Goal: Task Accomplishment & Management: Manage account settings

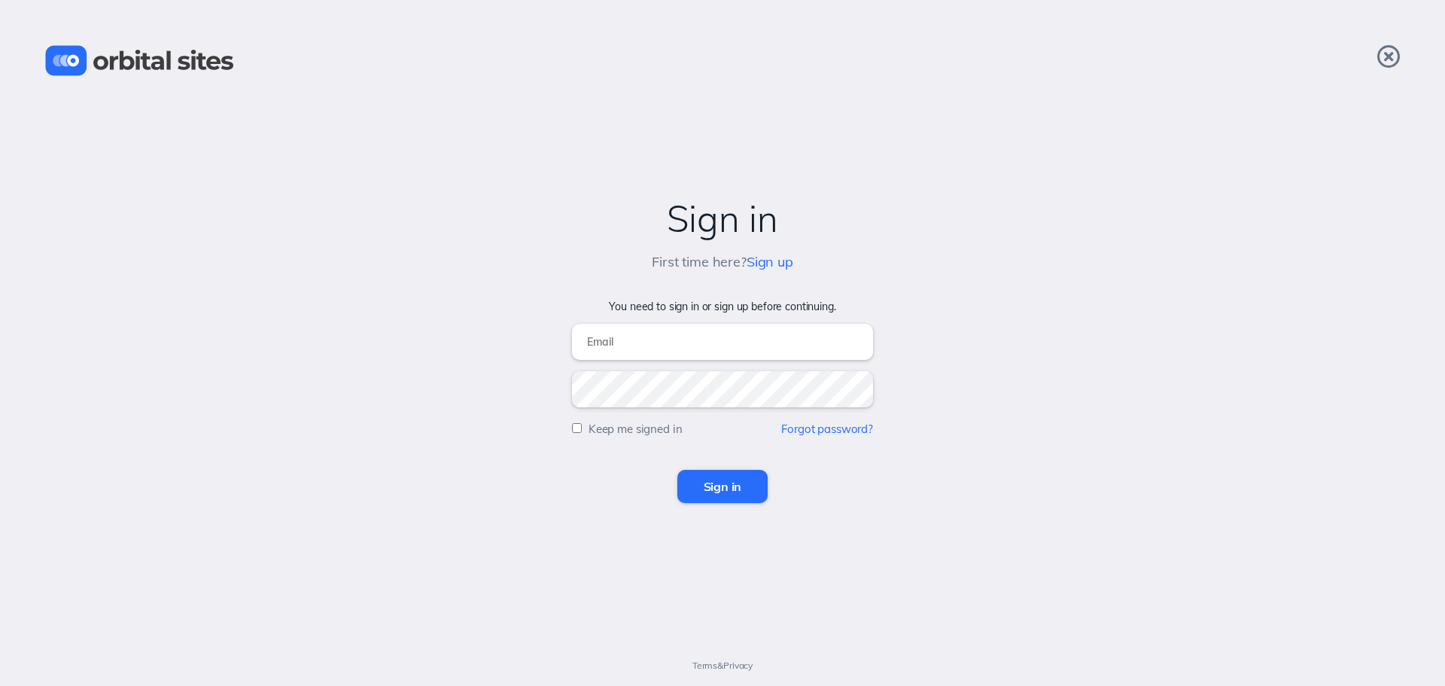
type input "[PERSON_NAME][EMAIL_ADDRESS][DOMAIN_NAME]"
click at [768, 478] on div "Sign in" at bounding box center [722, 486] width 1415 height 33
click at [752, 488] on input "Sign in" at bounding box center [722, 486] width 91 height 33
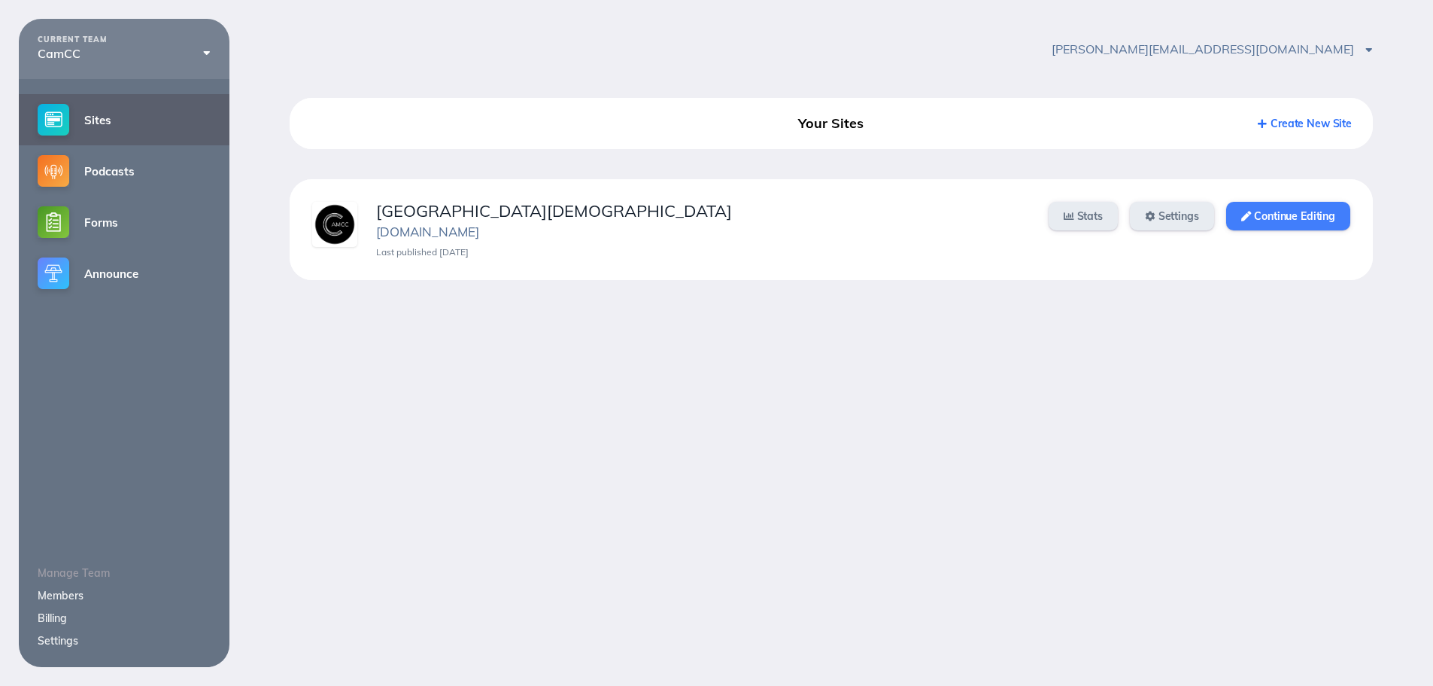
click at [1333, 210] on link "Continue Editing" at bounding box center [1289, 216] width 124 height 29
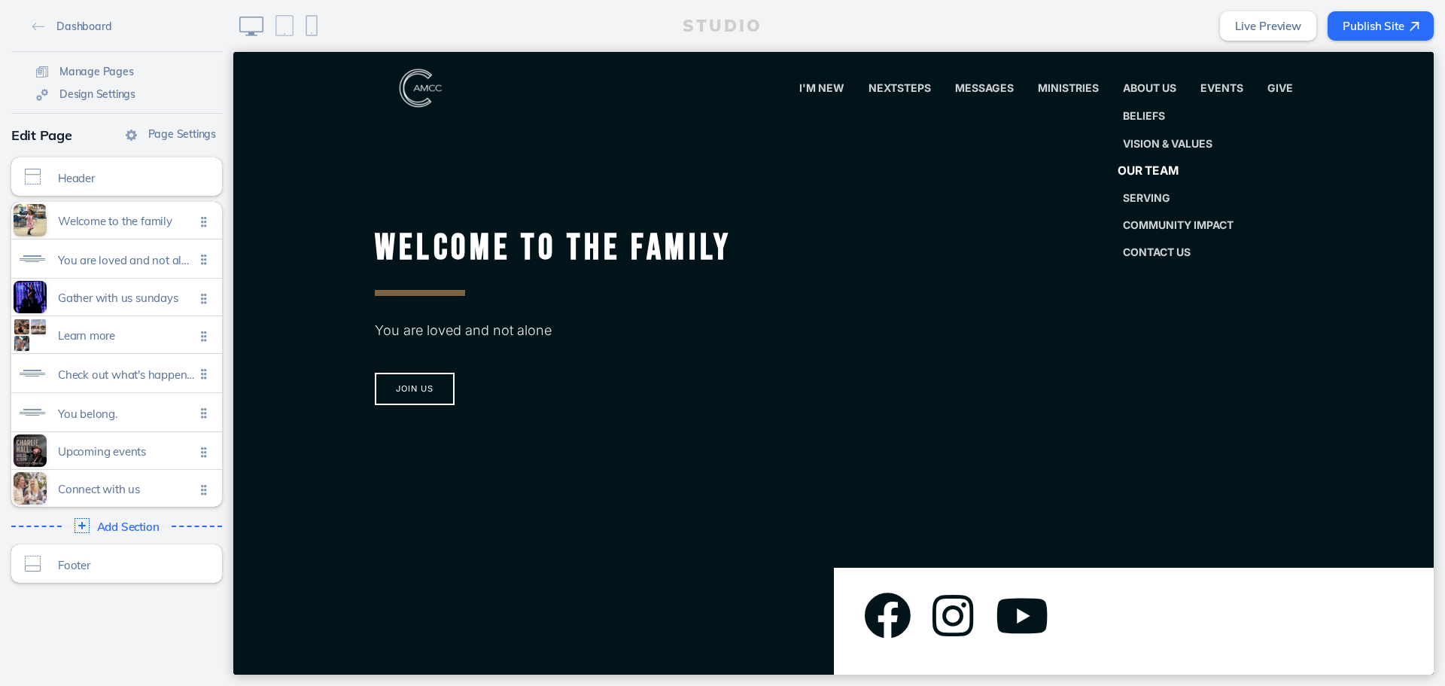
click at [1166, 175] on span "Our Team" at bounding box center [1147, 170] width 61 height 14
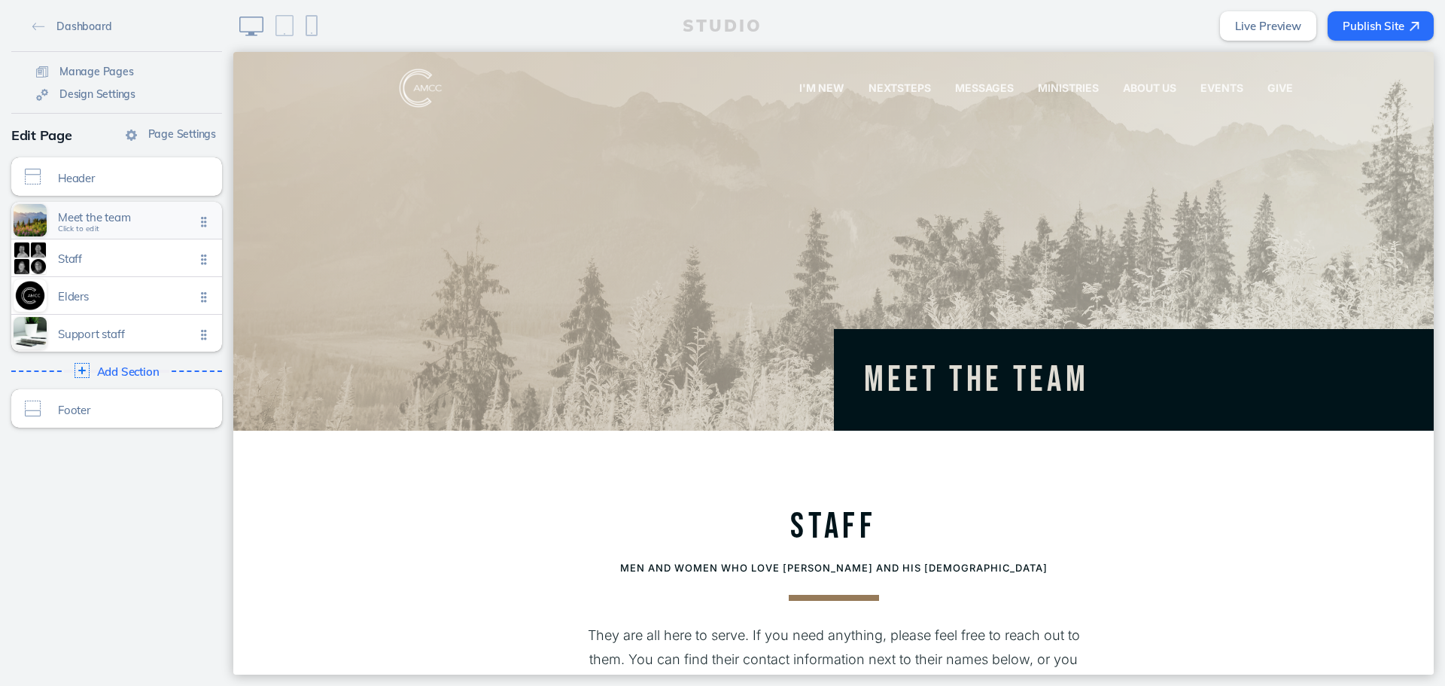
click at [121, 206] on div "Meet the team Click to edit" at bounding box center [116, 220] width 211 height 37
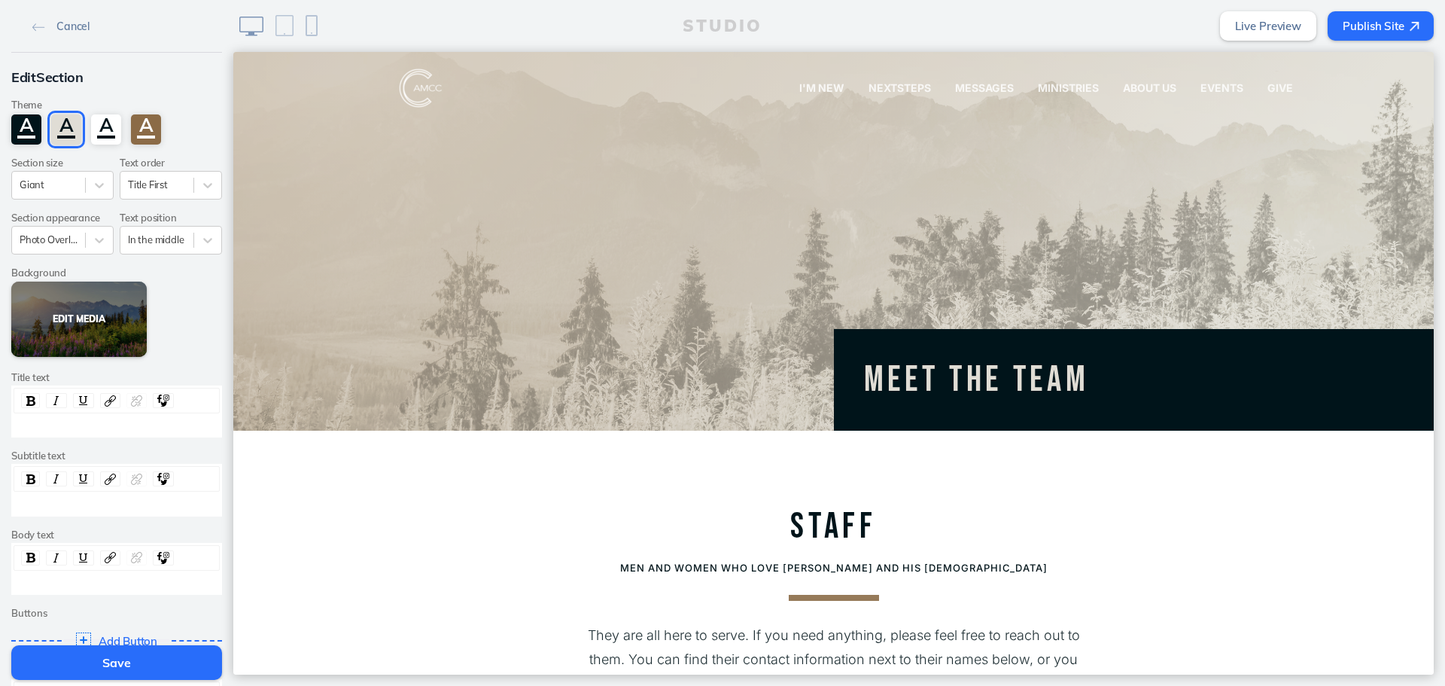
click at [87, 313] on button "Edit Media" at bounding box center [78, 318] width 135 height 75
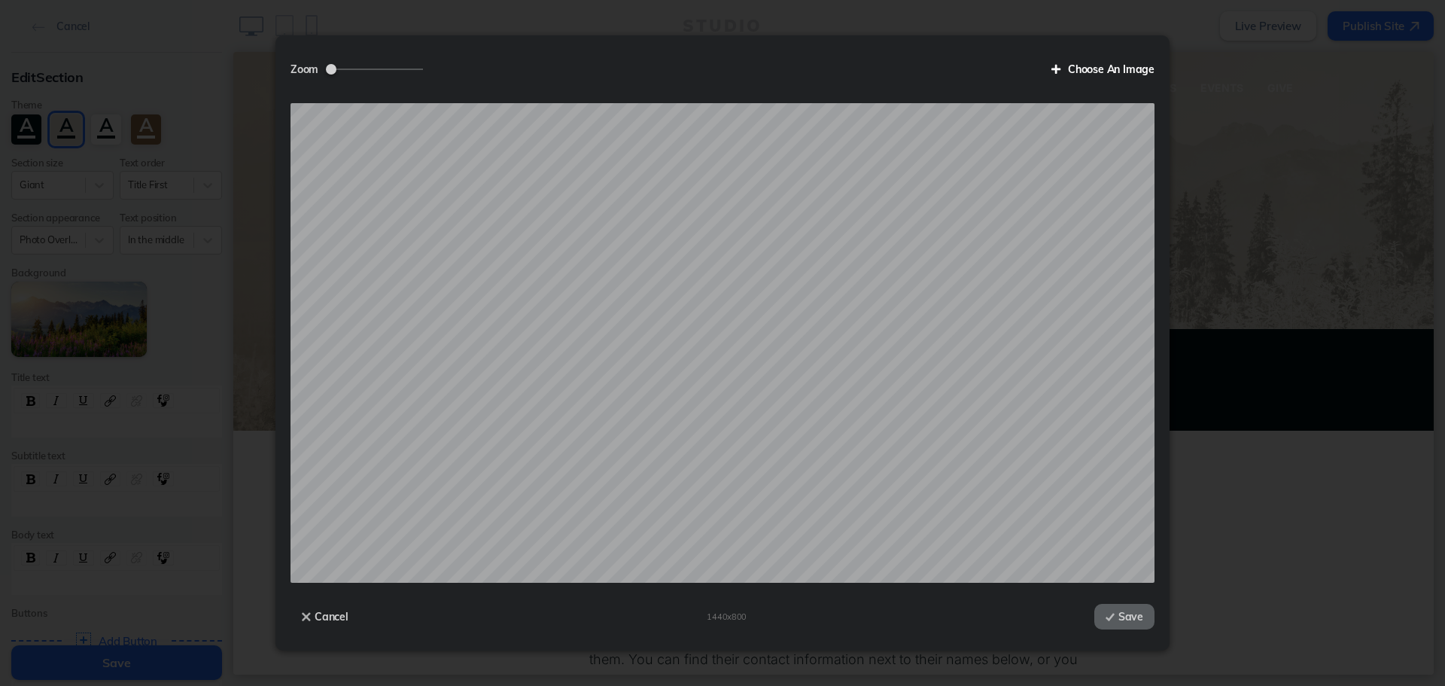
click at [1114, 78] on label "Choose An Image" at bounding box center [1097, 69] width 114 height 26
click at [0, 0] on input "Choose An Image" at bounding box center [0, 0] width 0 height 0
click at [1141, 619] on button "Save" at bounding box center [1124, 616] width 60 height 26
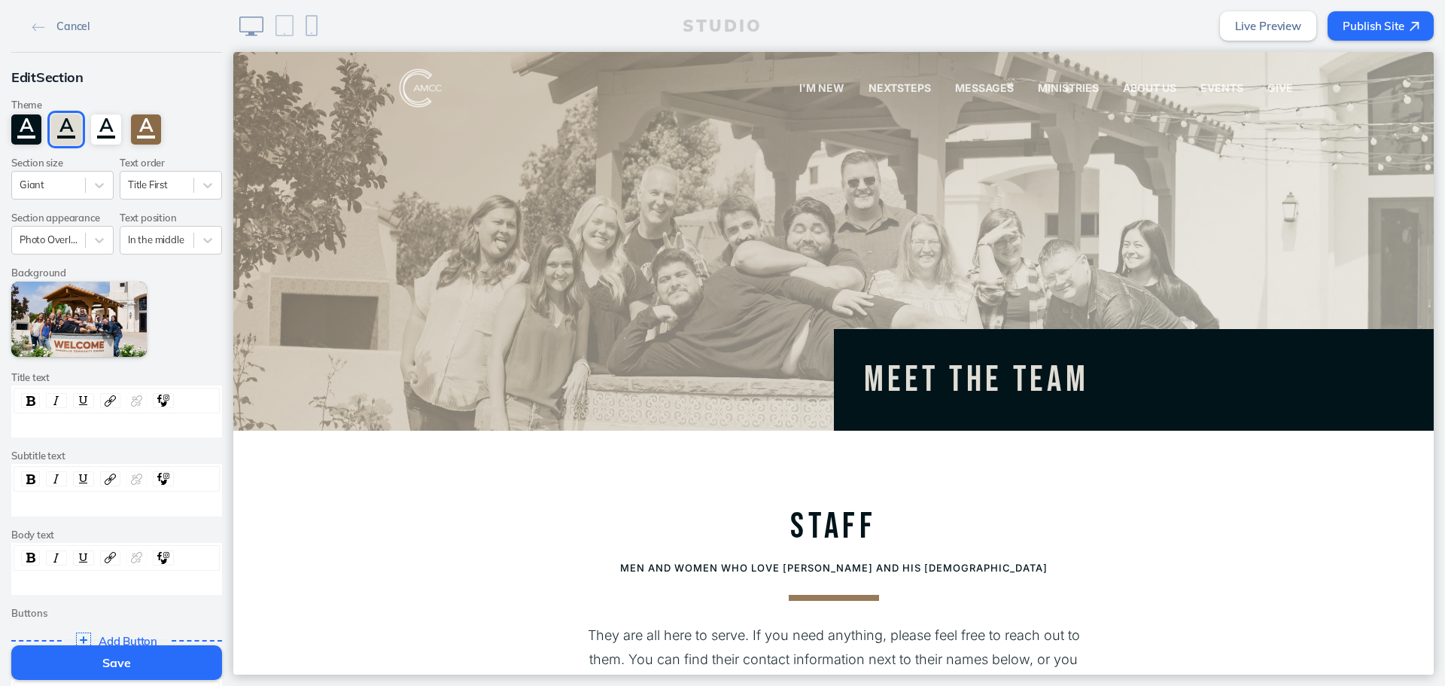
click at [110, 670] on button "Save" at bounding box center [116, 662] width 211 height 35
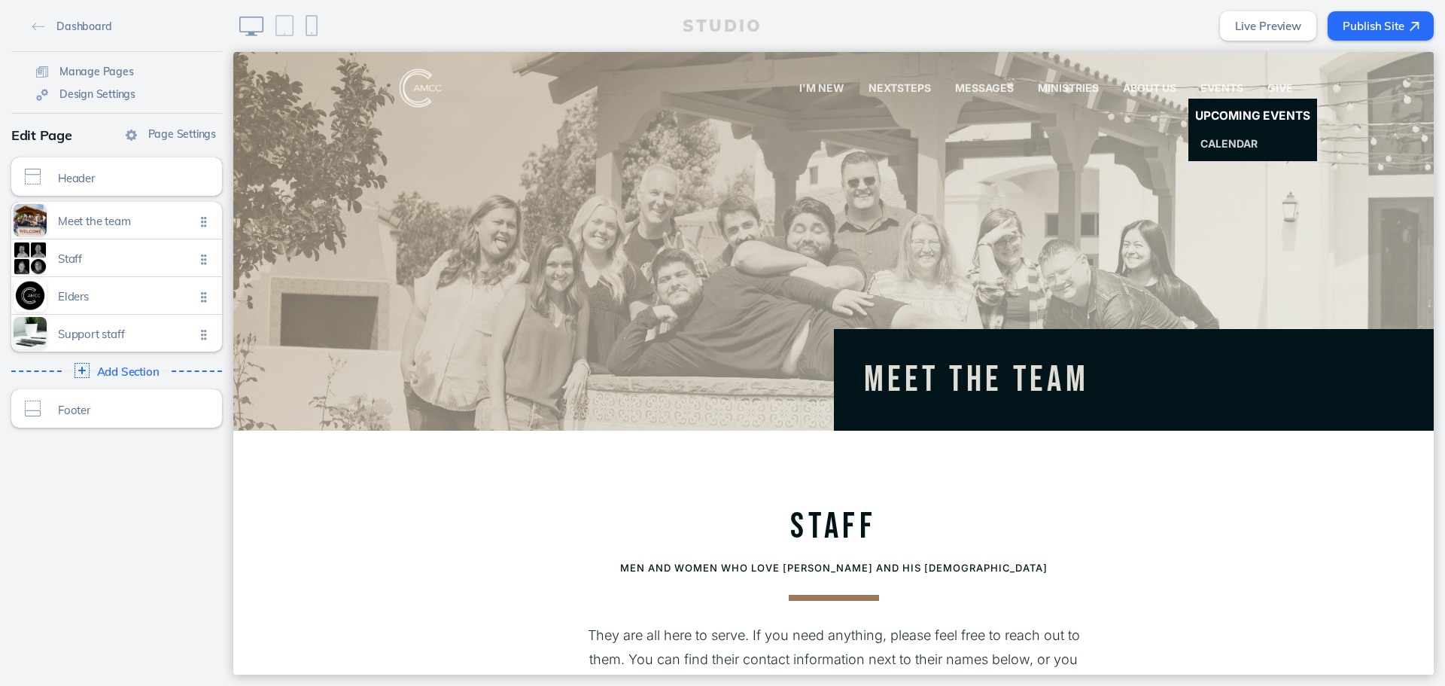
click at [1210, 105] on link "Upcoming Events" at bounding box center [1251, 117] width 141 height 30
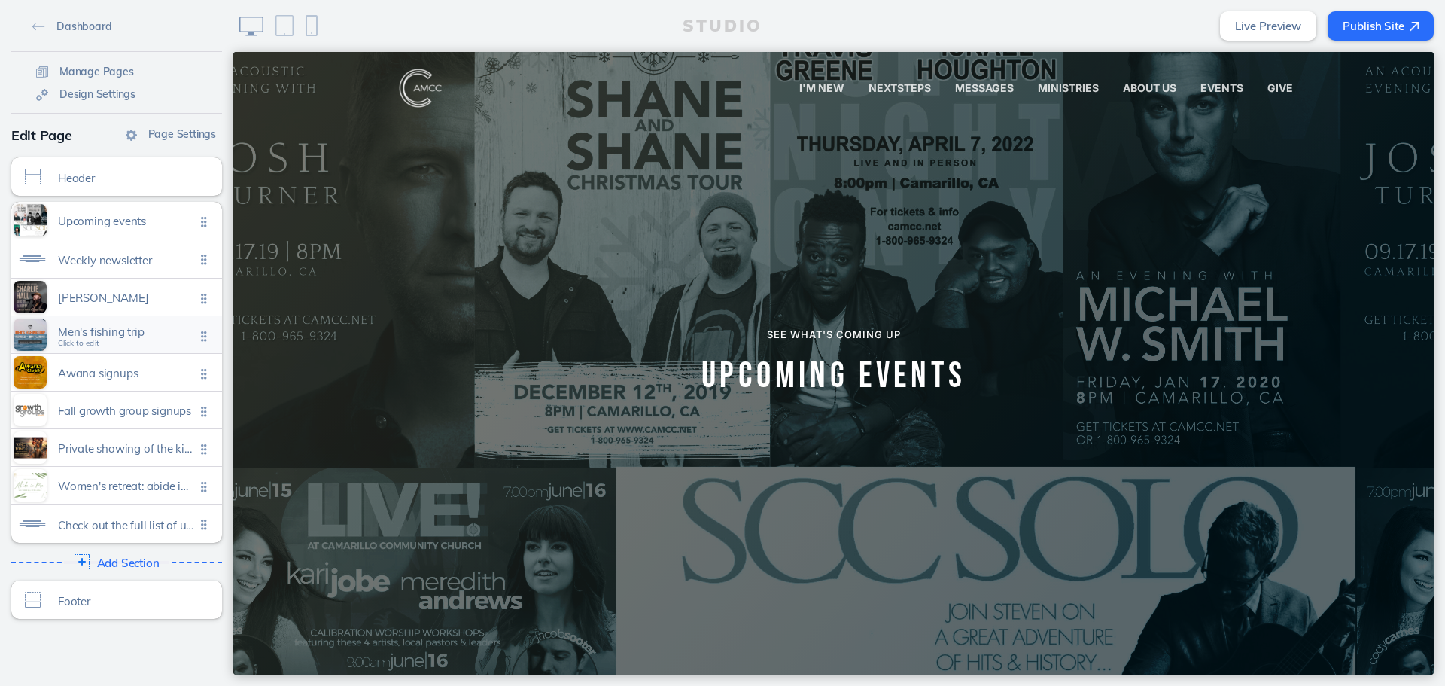
click at [141, 327] on span "Men's fishing trip" at bounding box center [126, 331] width 137 height 13
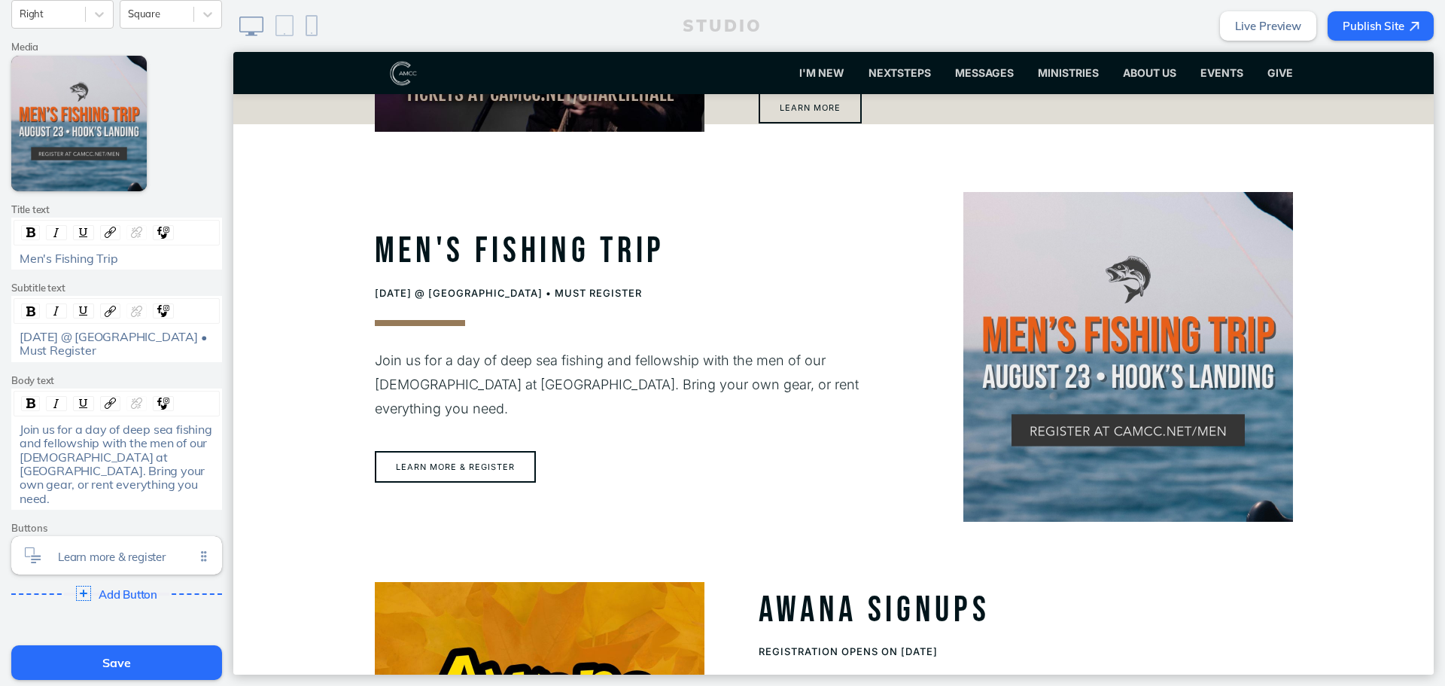
scroll to position [330, 0]
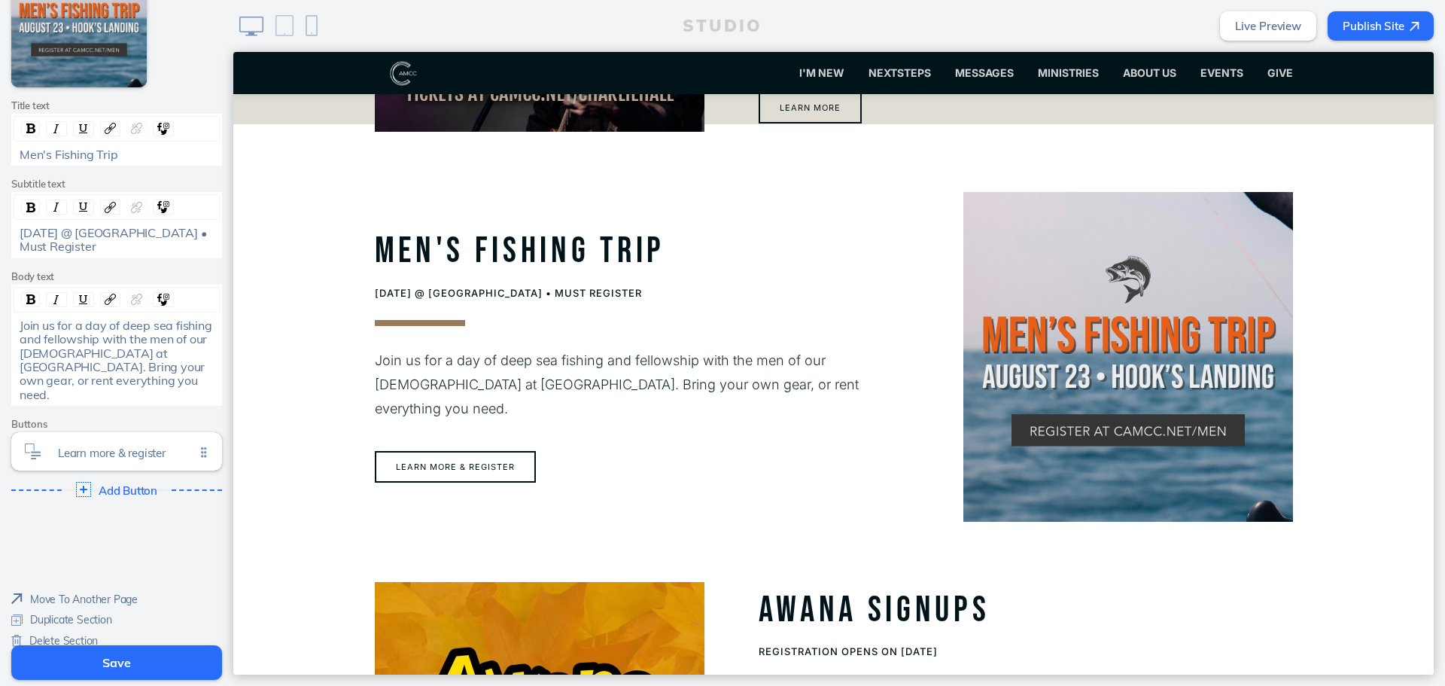
click at [72, 634] on span "Delete Section" at bounding box center [63, 641] width 68 height 14
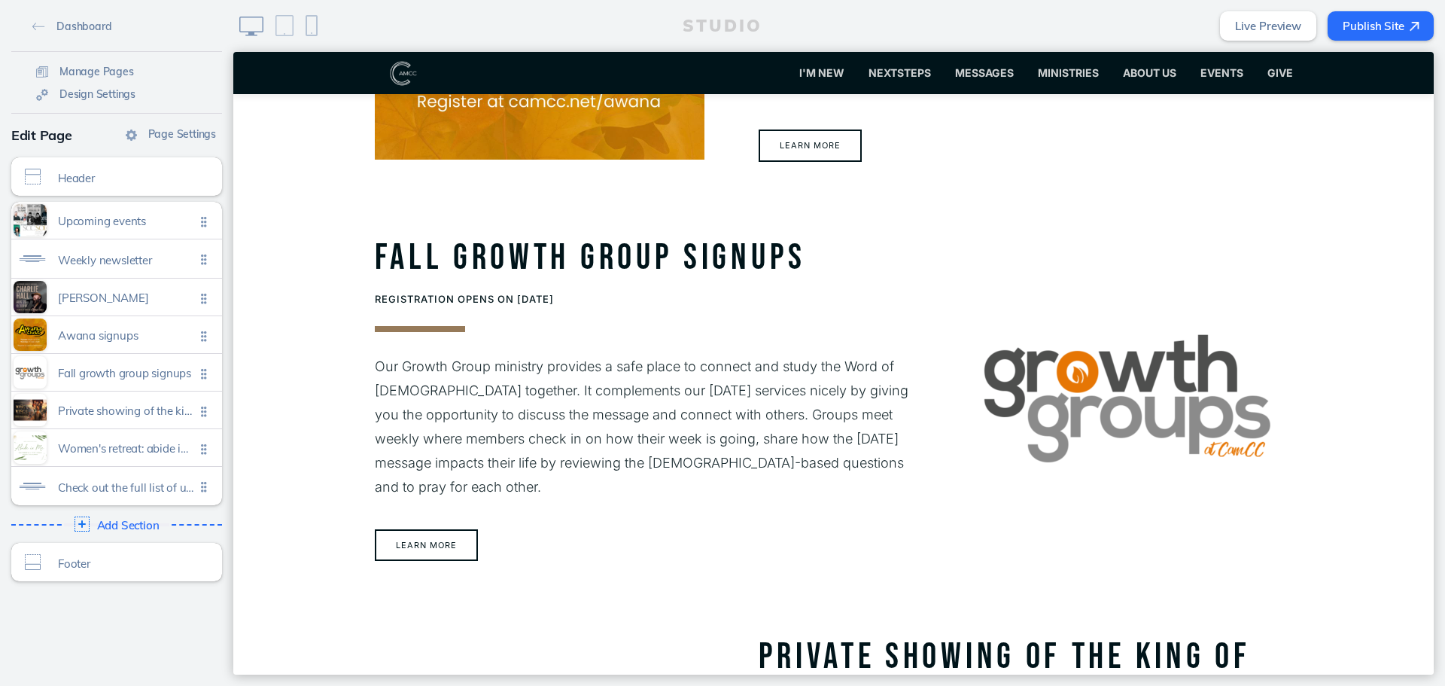
scroll to position [1473, 0]
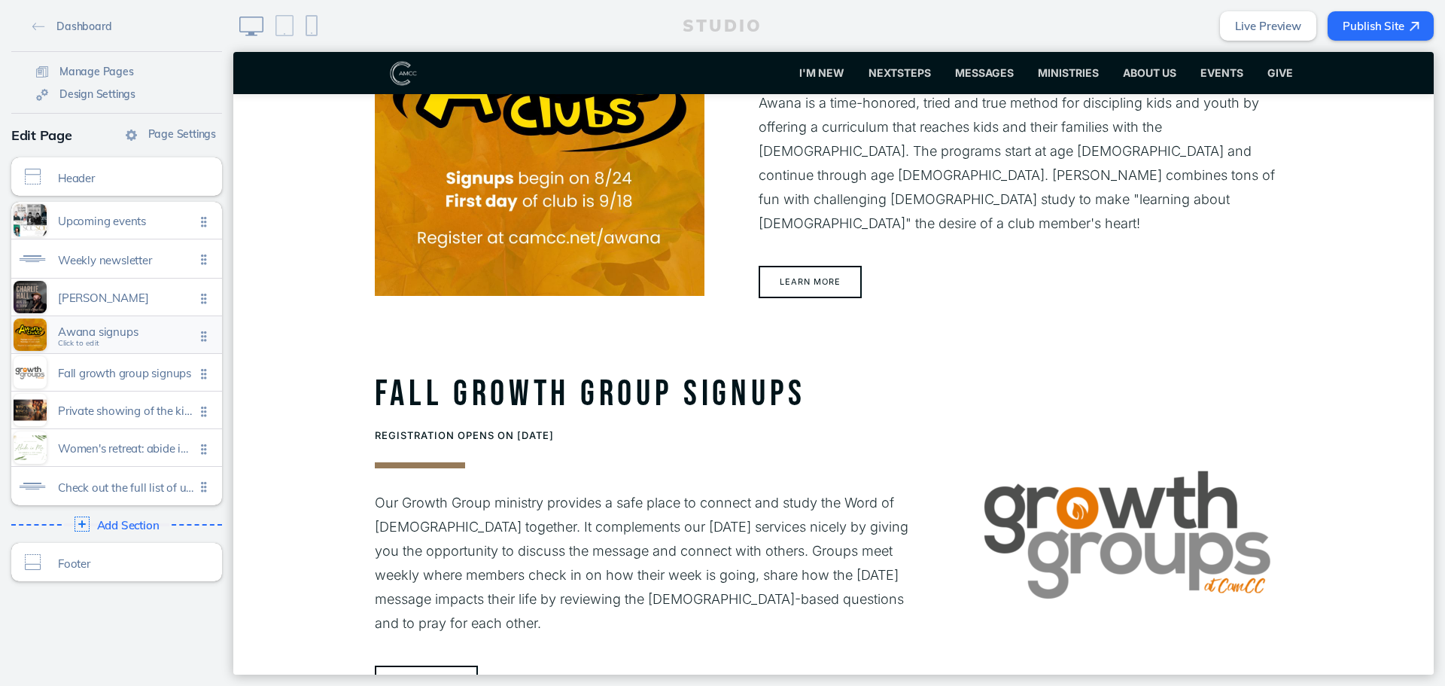
click at [116, 338] on span "Awana signups" at bounding box center [126, 331] width 137 height 13
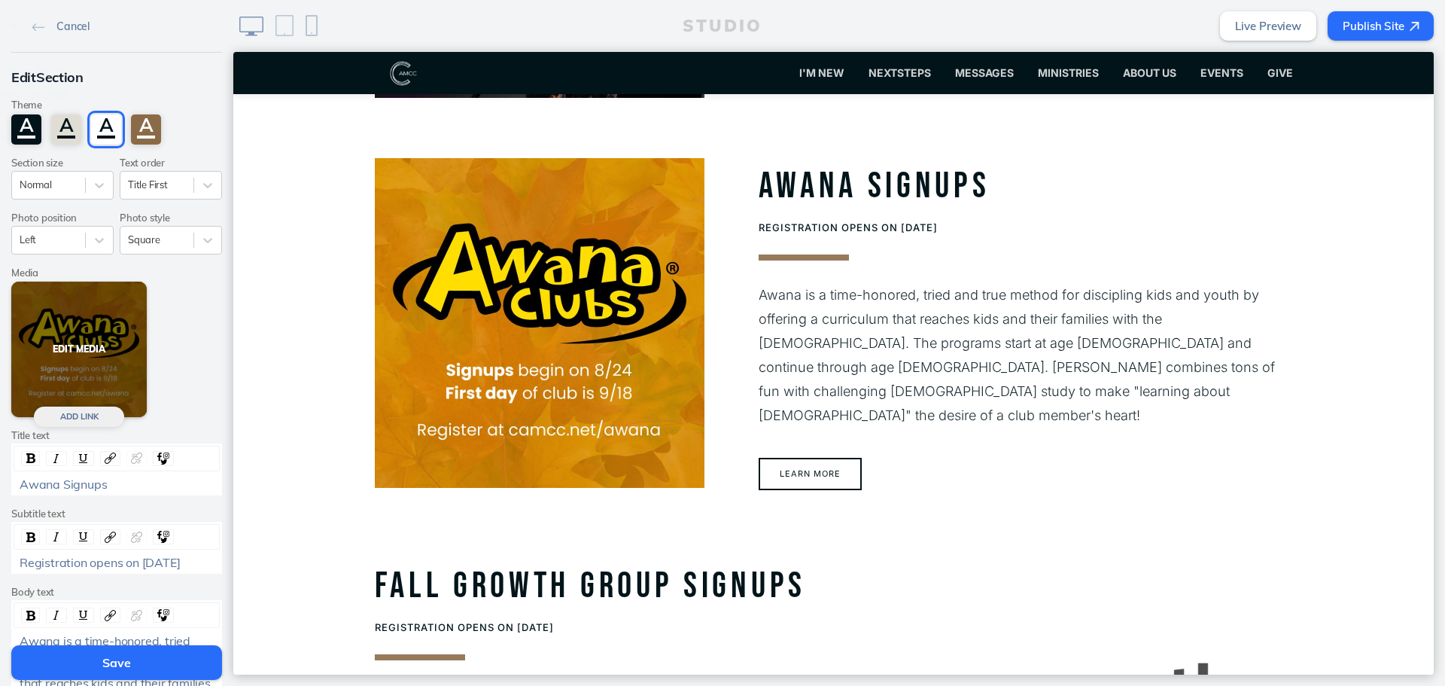
scroll to position [1277, 0]
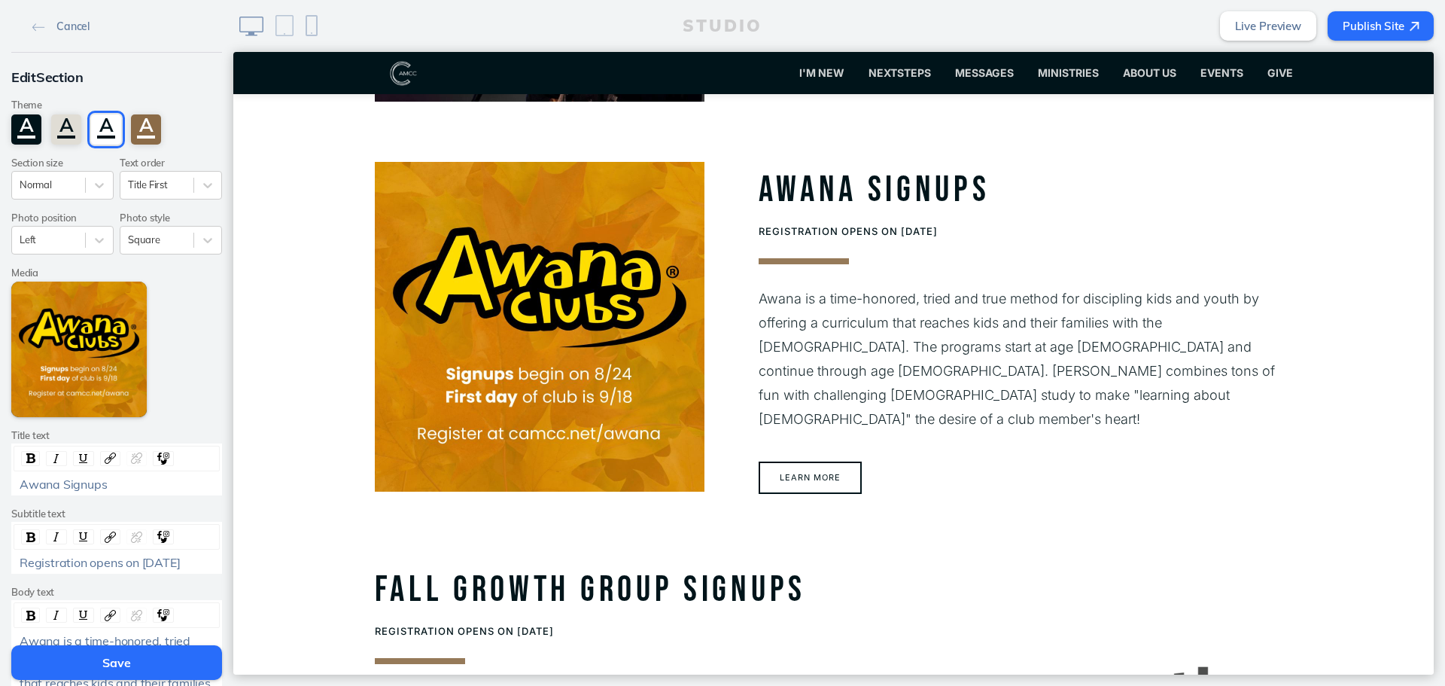
drag, startPoint x: 197, startPoint y: 561, endPoint x: 84, endPoint y: 569, distance: 113.9
click at [84, 569] on div "Registration opens on [DATE]" at bounding box center [117, 562] width 195 height 14
copy span "Registration is now open!"
click at [84, 667] on button "Save" at bounding box center [116, 662] width 211 height 35
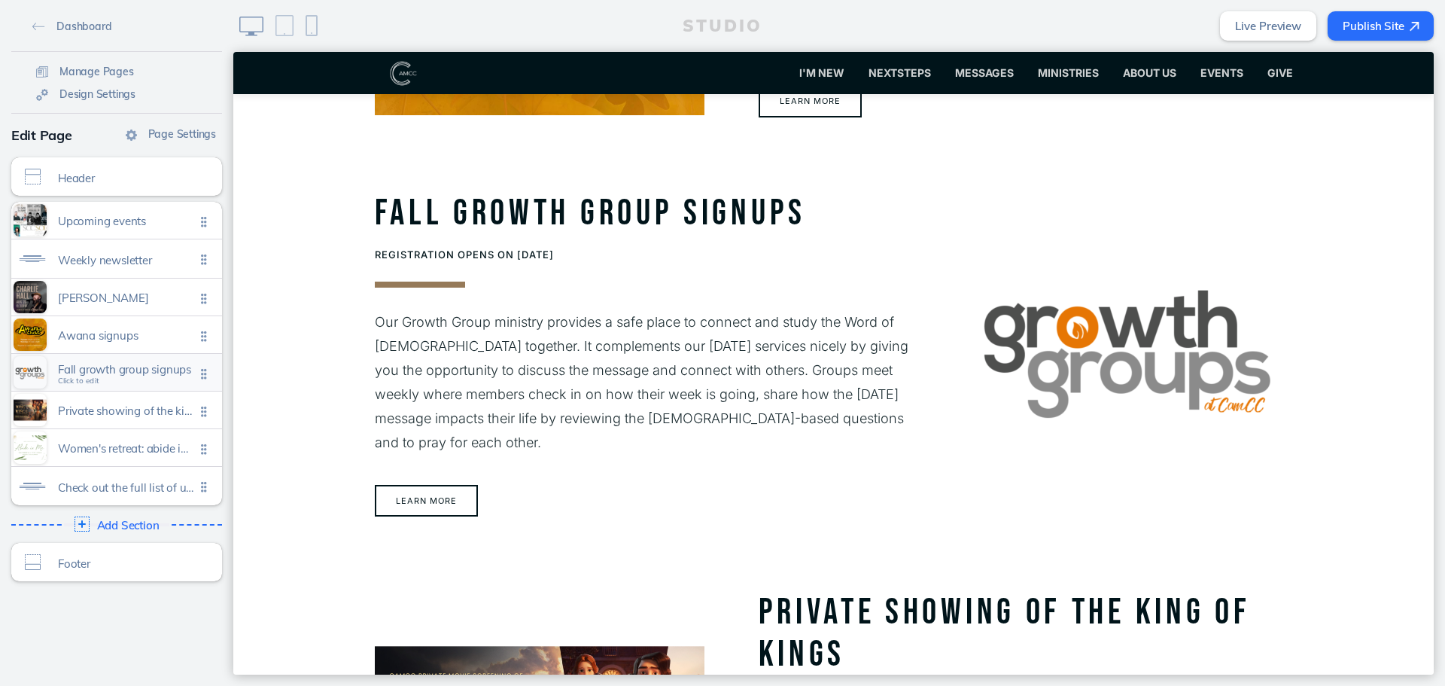
click at [144, 378] on span "Fall growth group signups Click to edit" at bounding box center [126, 372] width 137 height 13
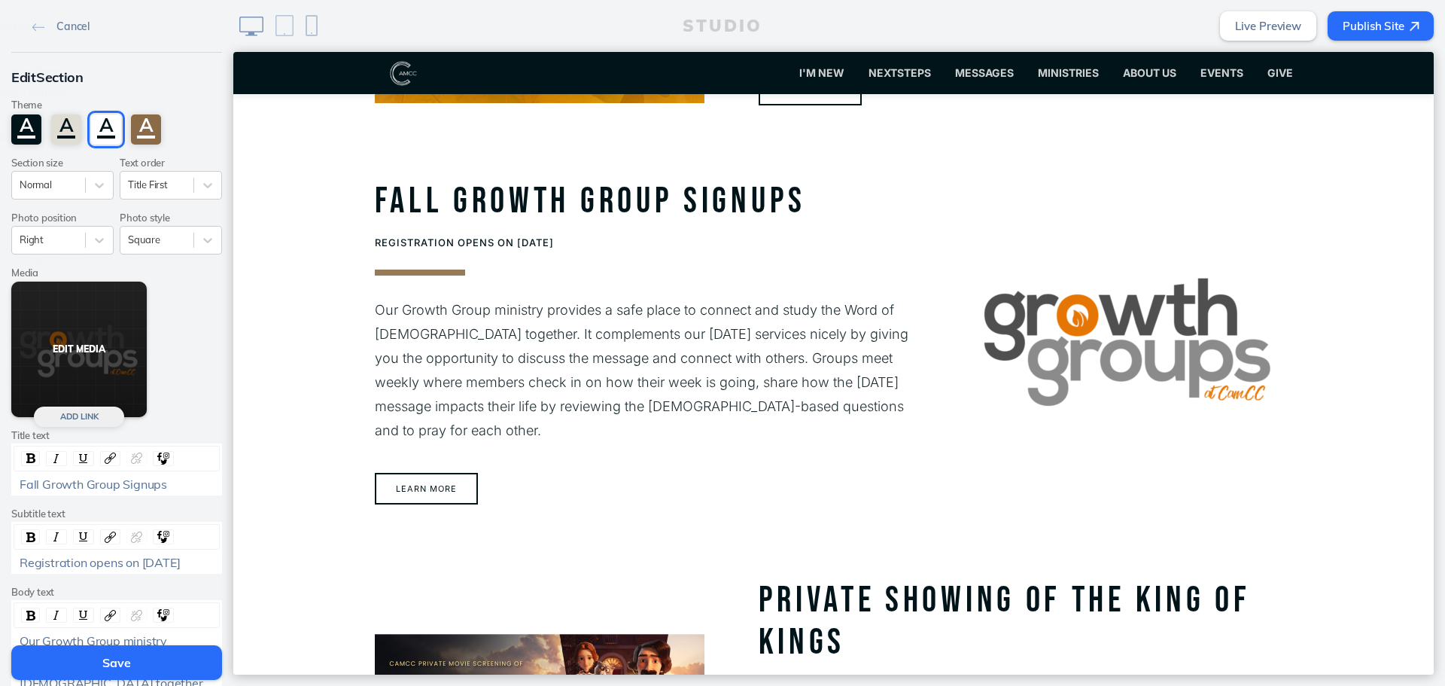
scroll to position [1667, 0]
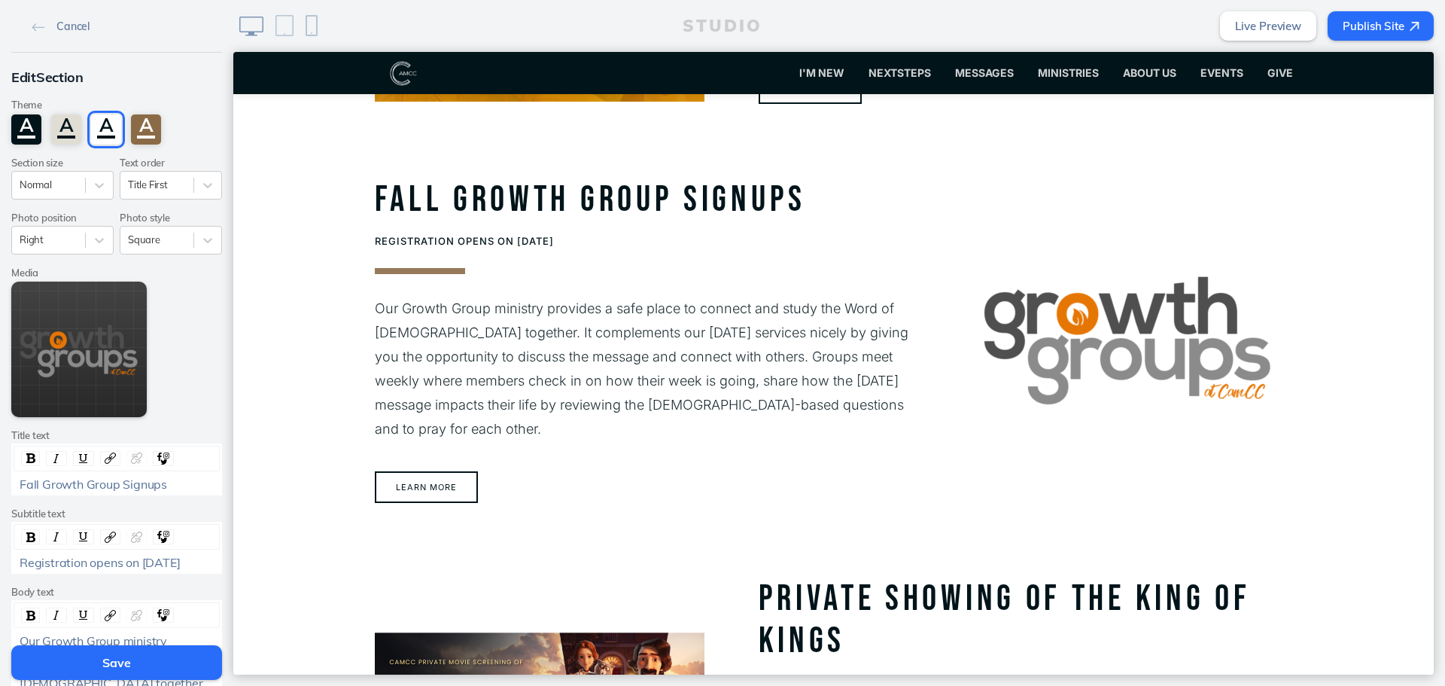
click at [131, 486] on span "Fall Growth Group Signups" at bounding box center [93, 483] width 147 height 15
click at [123, 564] on span "Registration opens on [DATE]" at bounding box center [100, 562] width 160 height 15
click at [129, 652] on button "Save" at bounding box center [116, 662] width 211 height 35
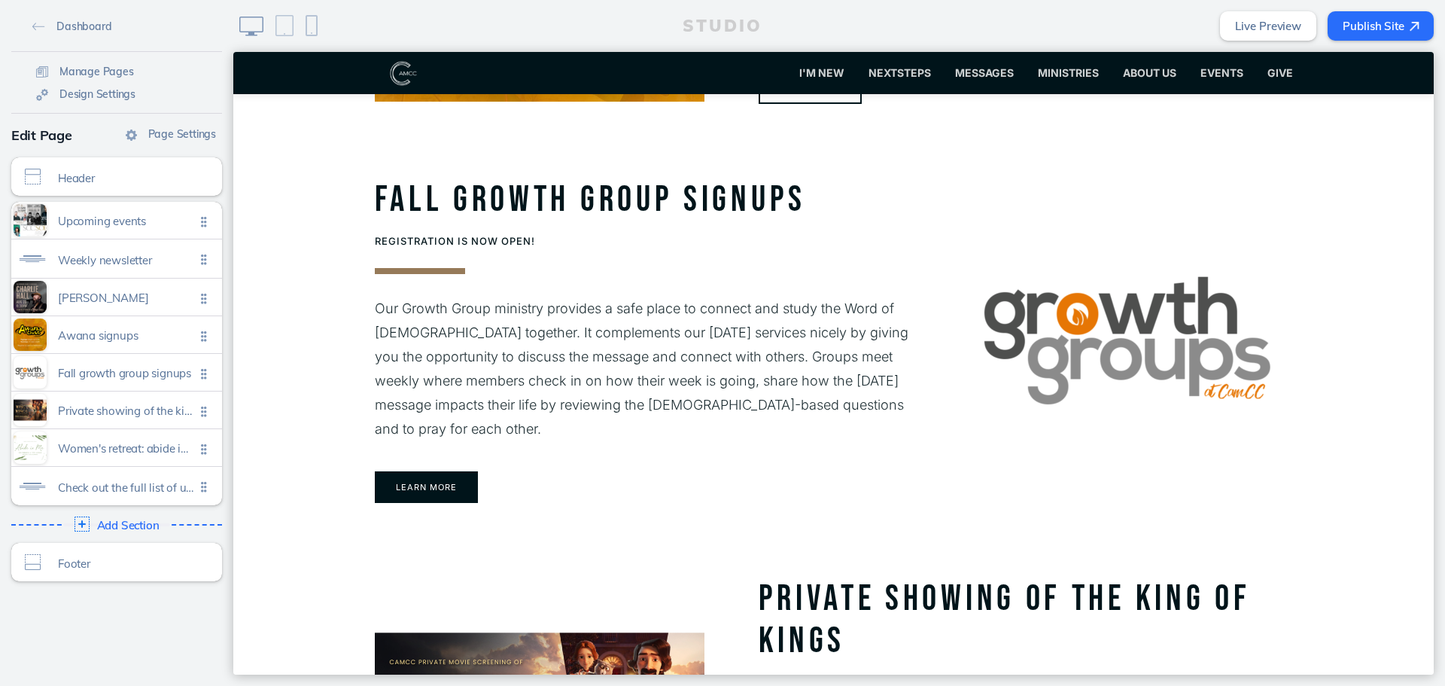
click at [439, 476] on button "Learn more" at bounding box center [426, 487] width 103 height 32
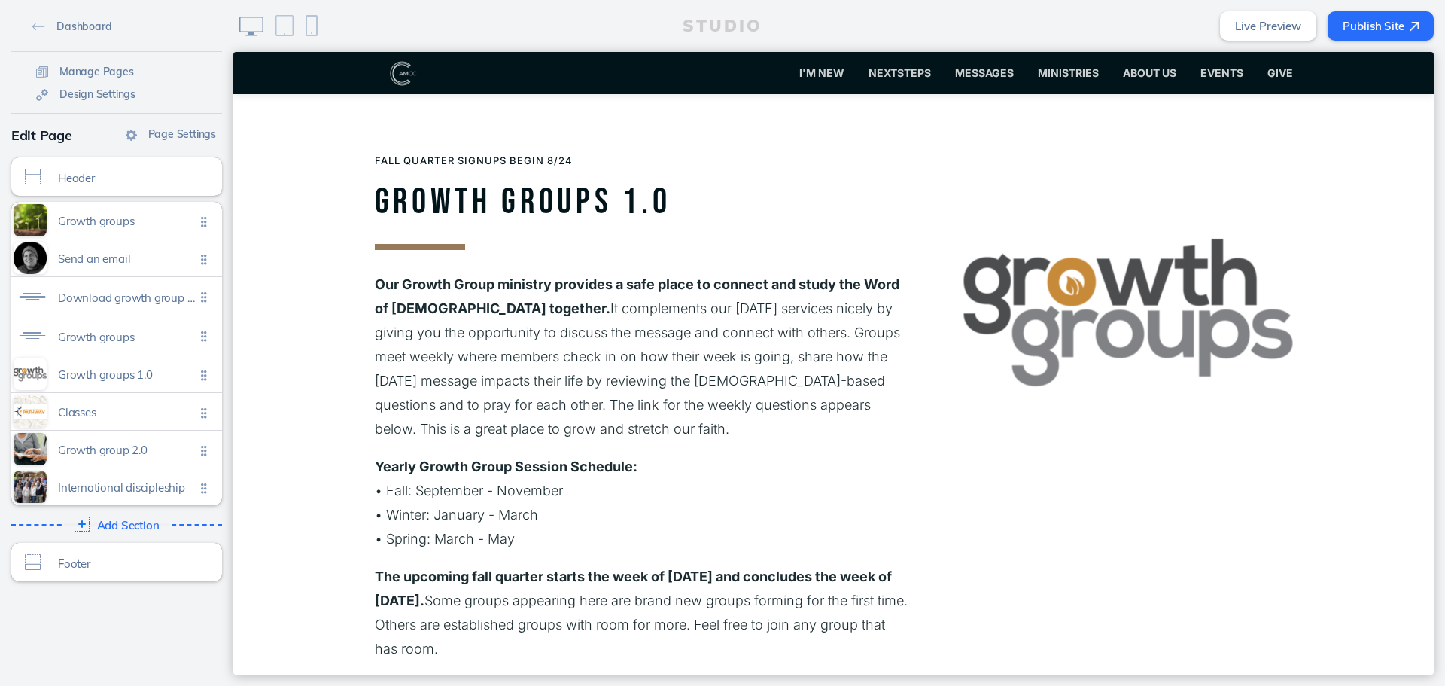
scroll to position [1129, 0]
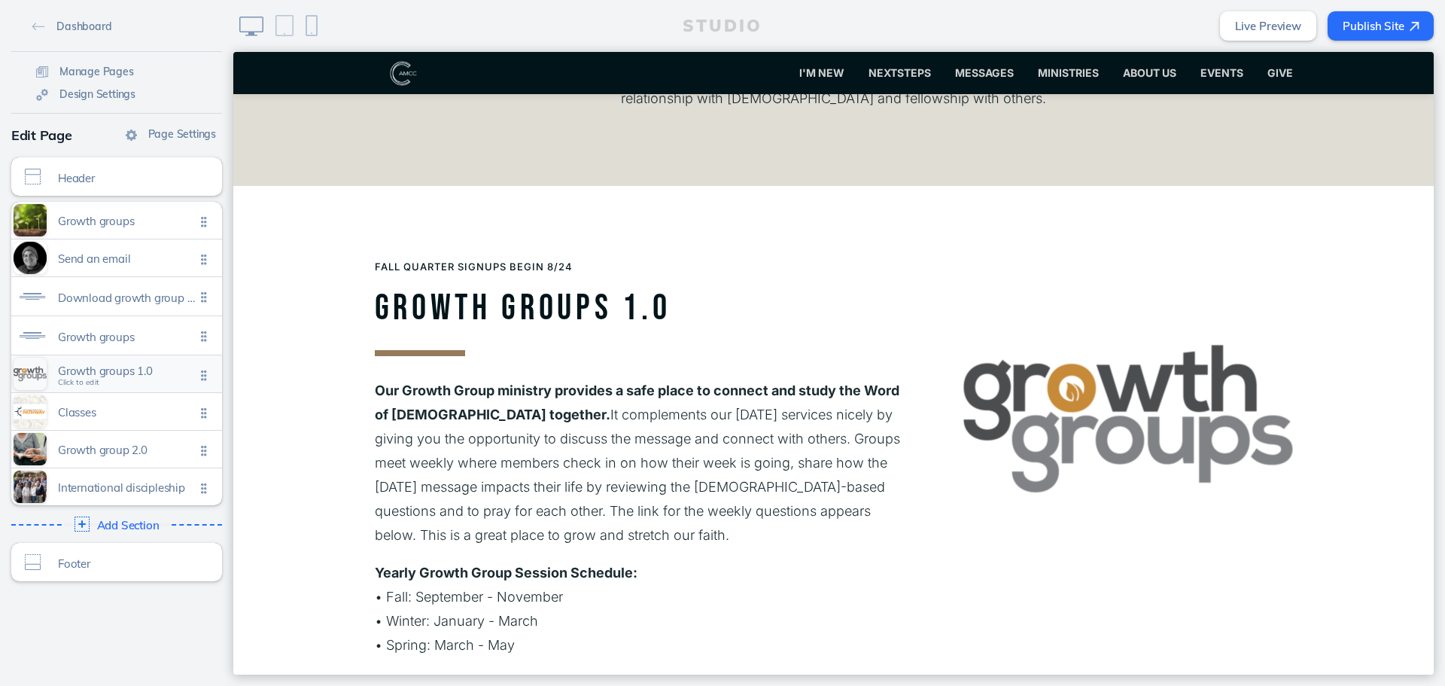
click at [117, 381] on span "Growth groups 1.0 Click to edit" at bounding box center [126, 374] width 137 height 13
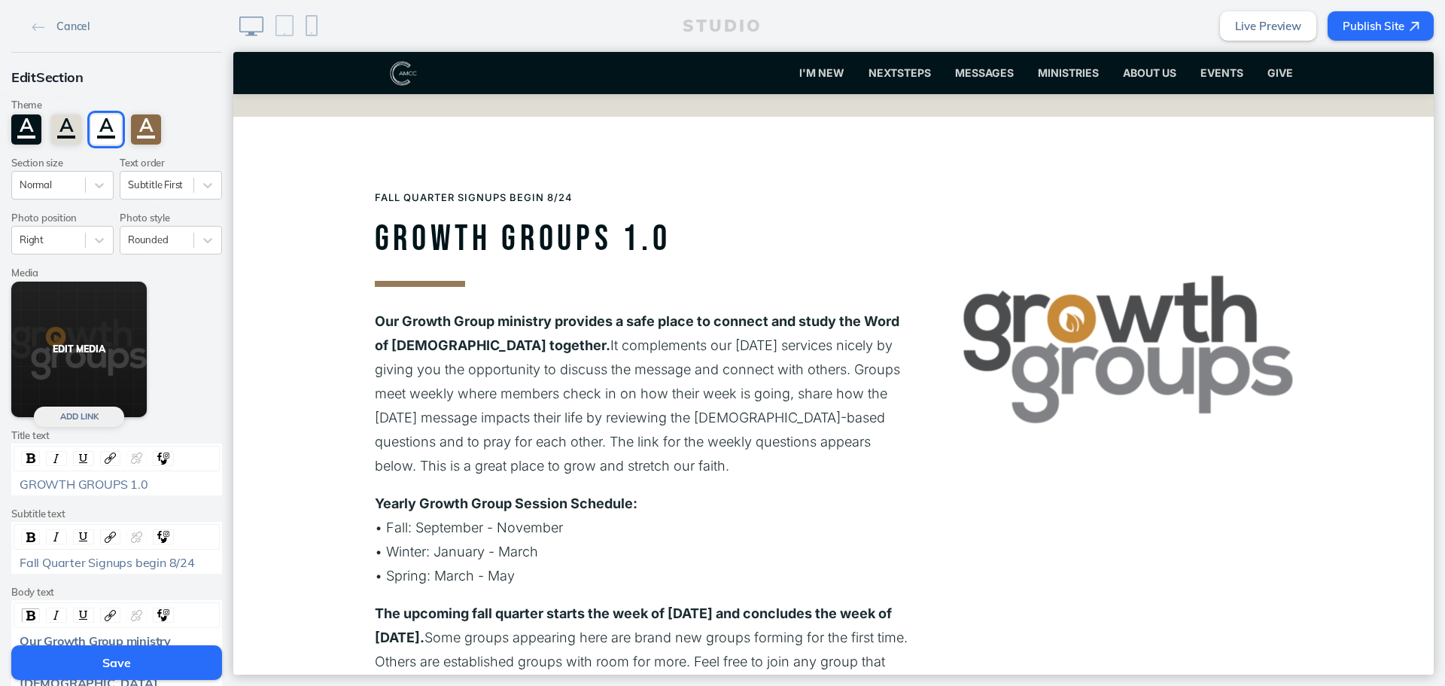
scroll to position [1199, 0]
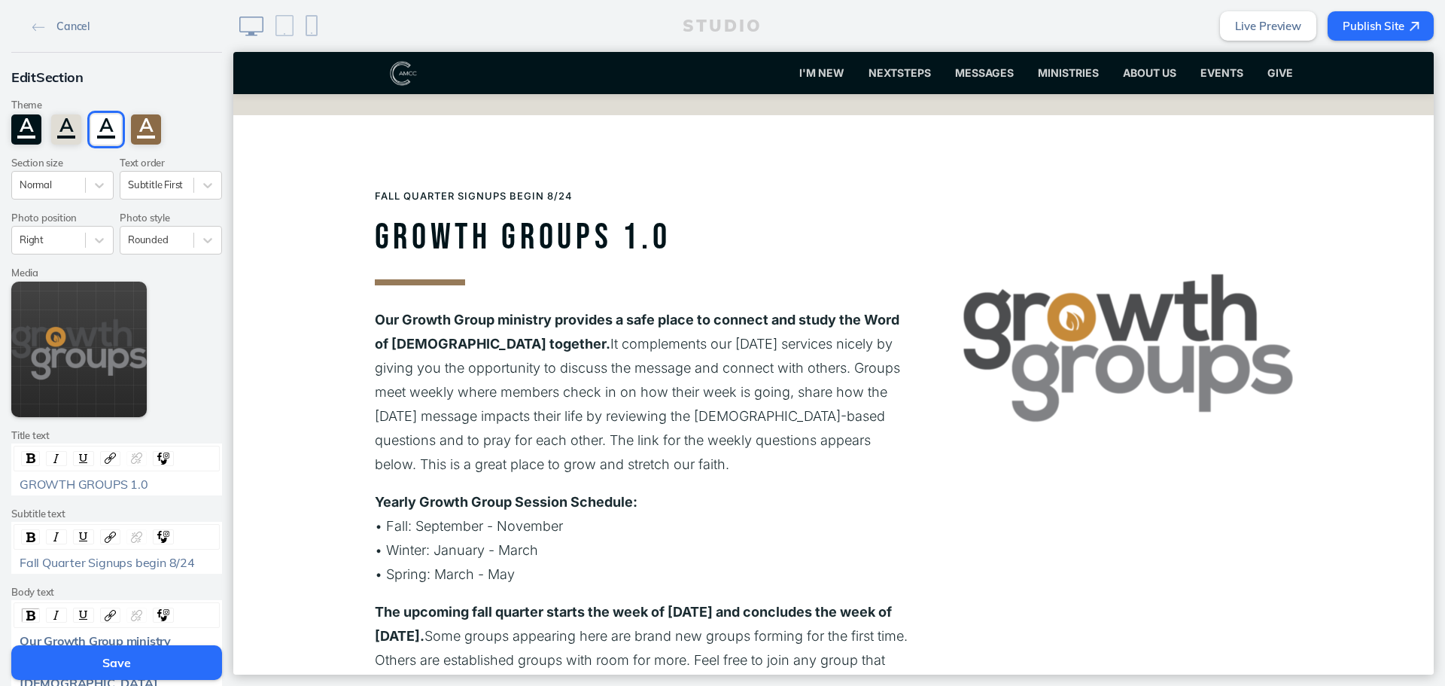
click at [140, 570] on span "Fall Quarter Signups begin 8/24" at bounding box center [107, 562] width 175 height 15
click at [124, 668] on button "Save" at bounding box center [116, 662] width 211 height 35
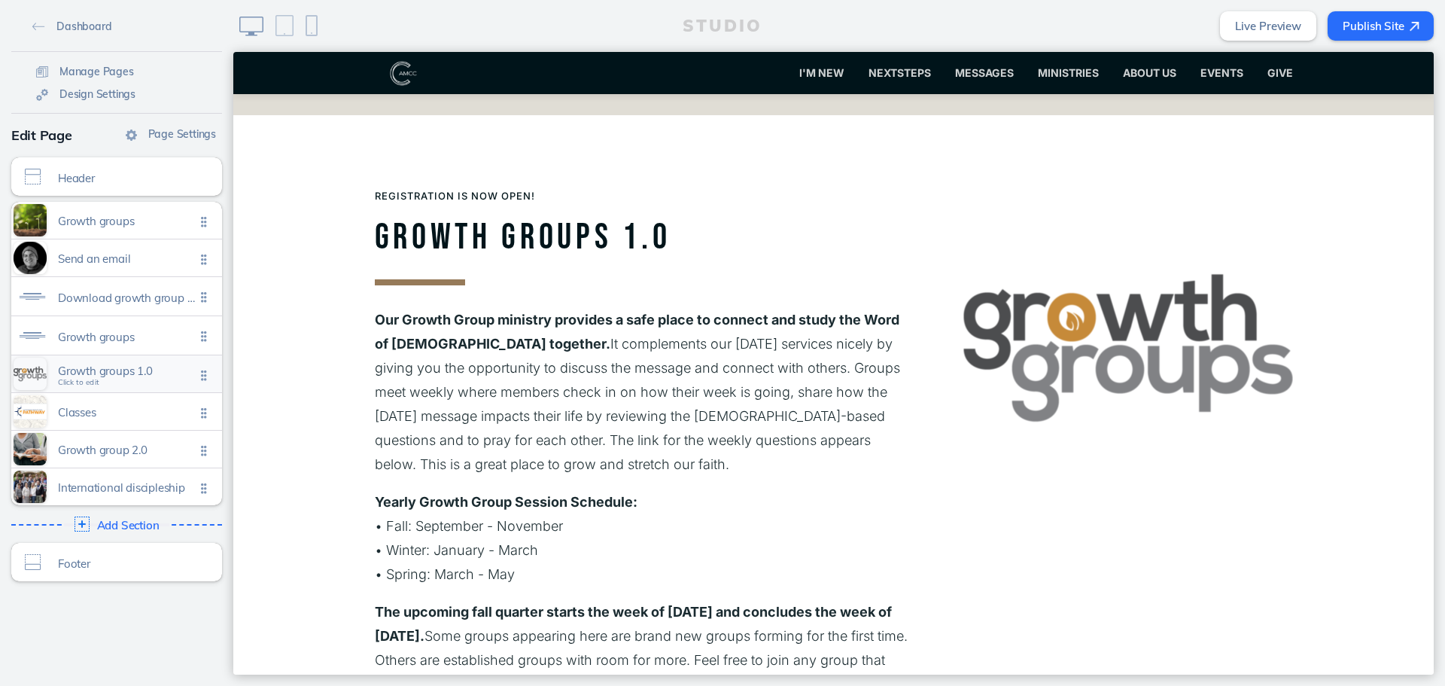
click at [78, 369] on span "Growth groups 1.0" at bounding box center [126, 370] width 137 height 13
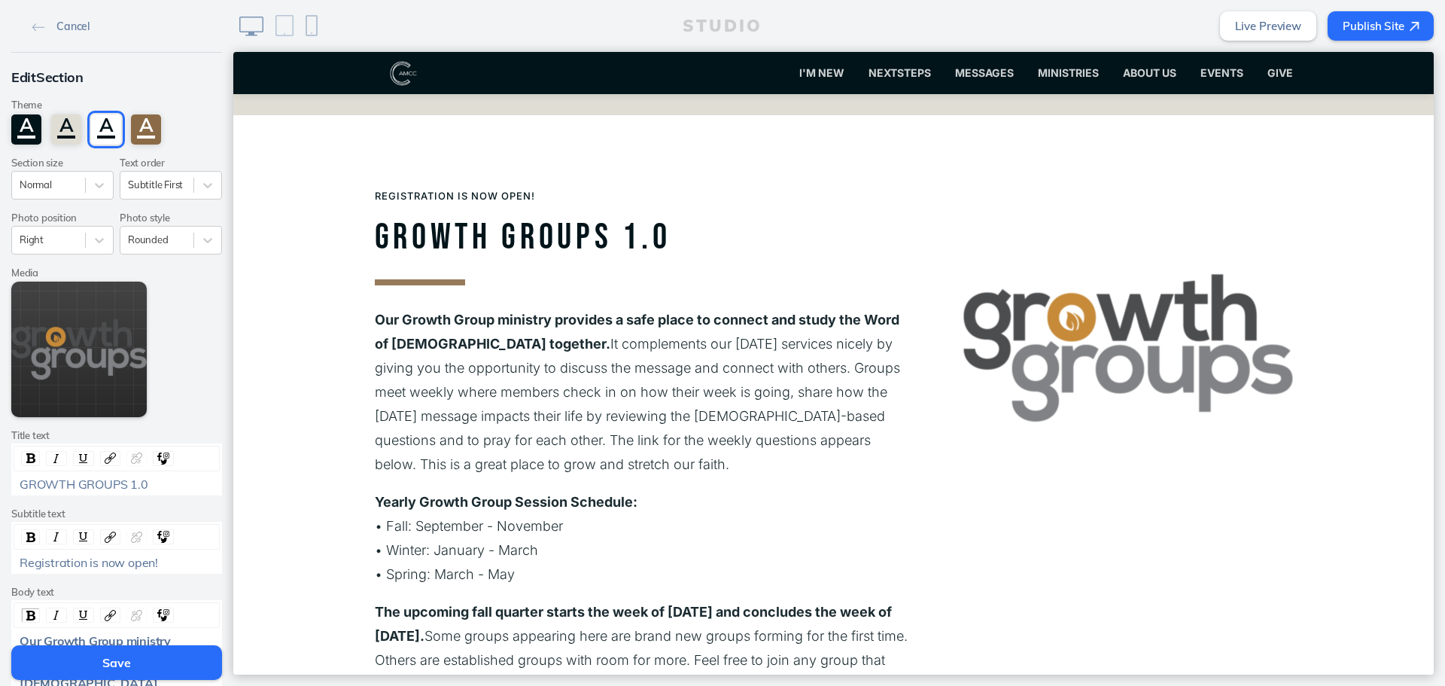
click at [85, 558] on span "Registration is now open!" at bounding box center [89, 562] width 138 height 15
click at [107, 663] on button "Save" at bounding box center [116, 662] width 211 height 35
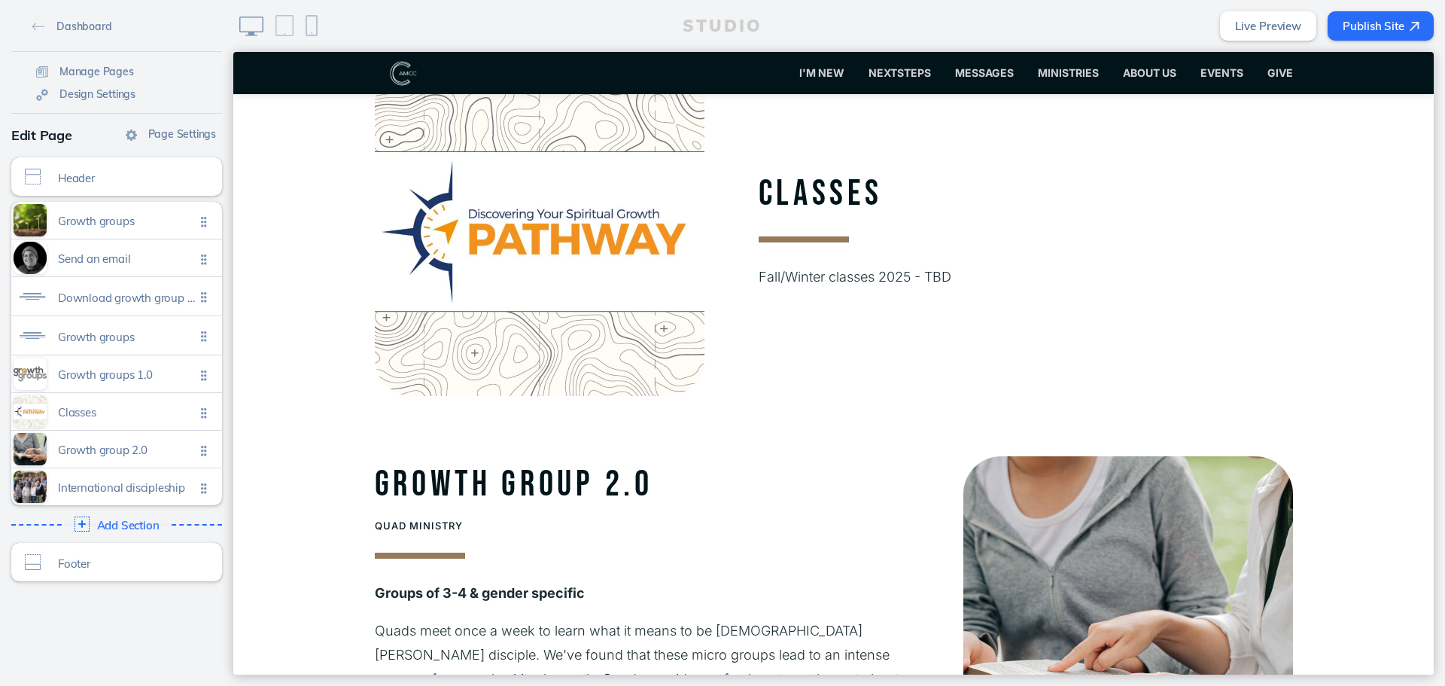
scroll to position [2080, 0]
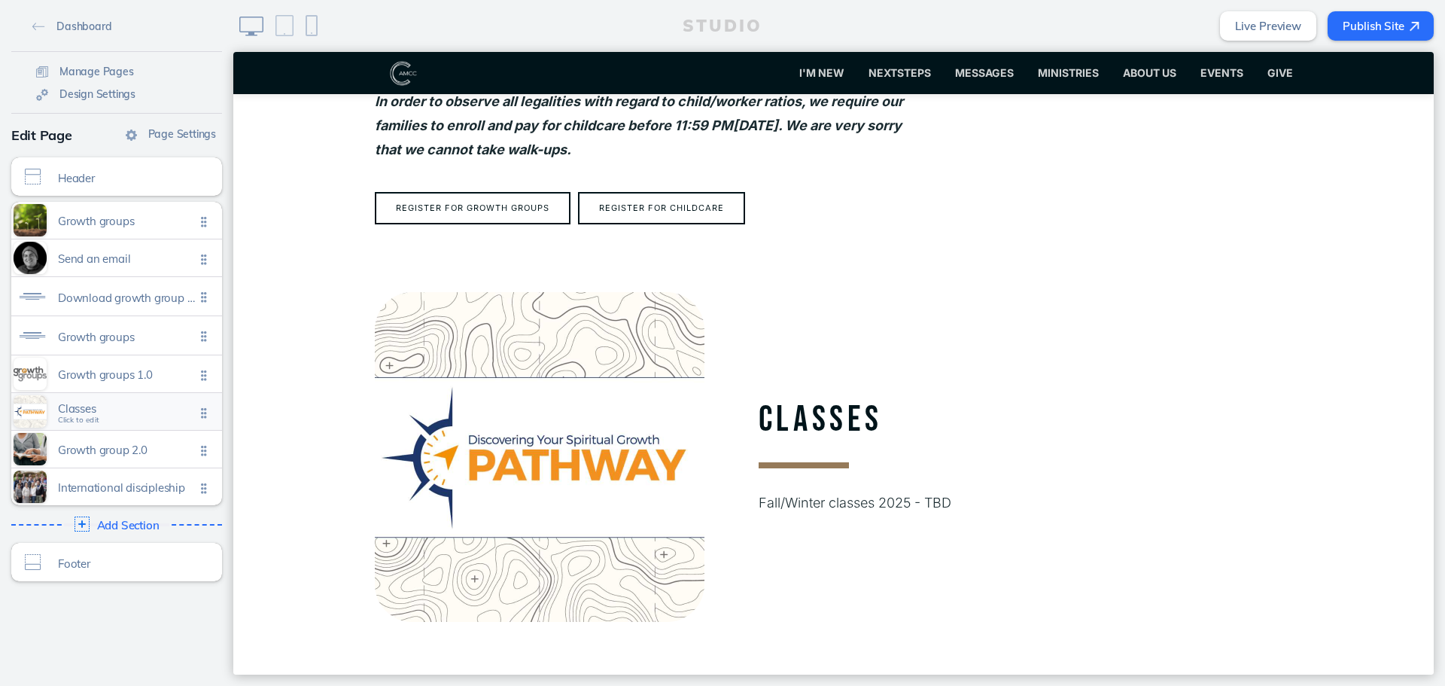
click at [135, 411] on span "Classes" at bounding box center [126, 408] width 137 height 13
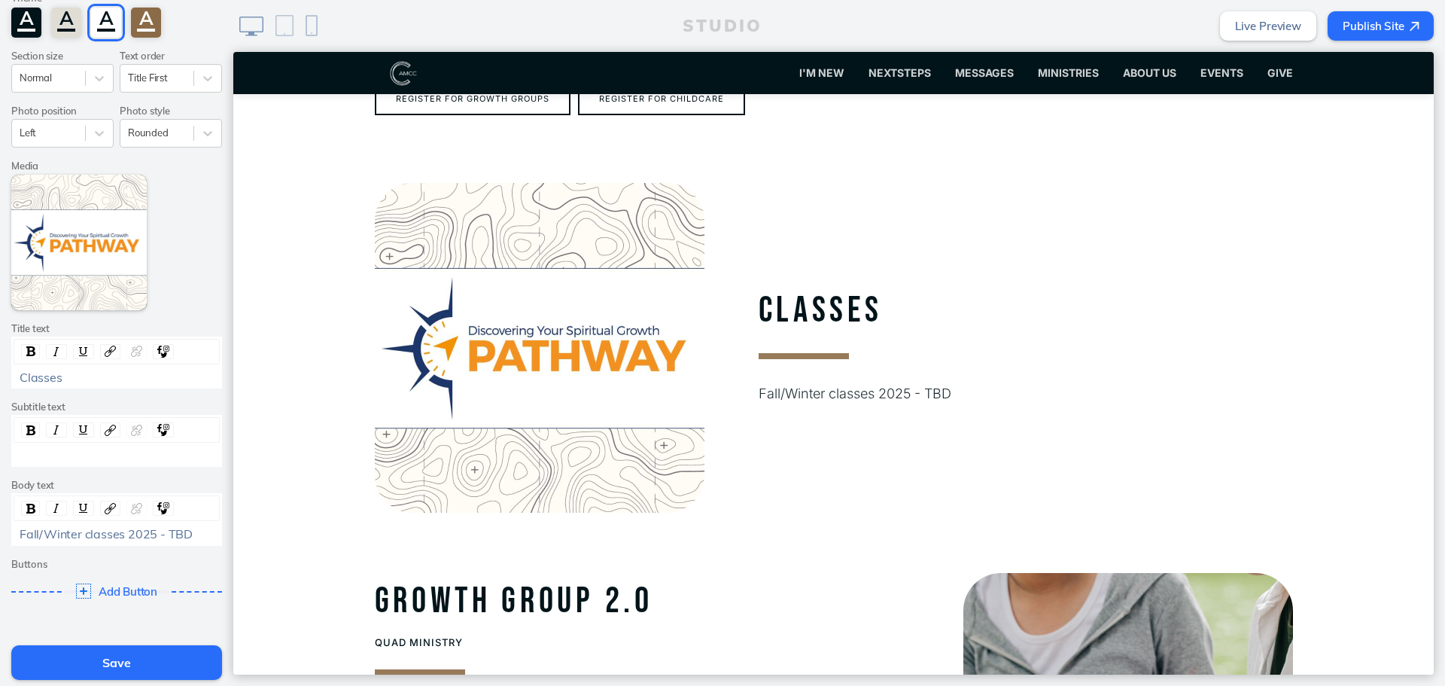
scroll to position [222, 0]
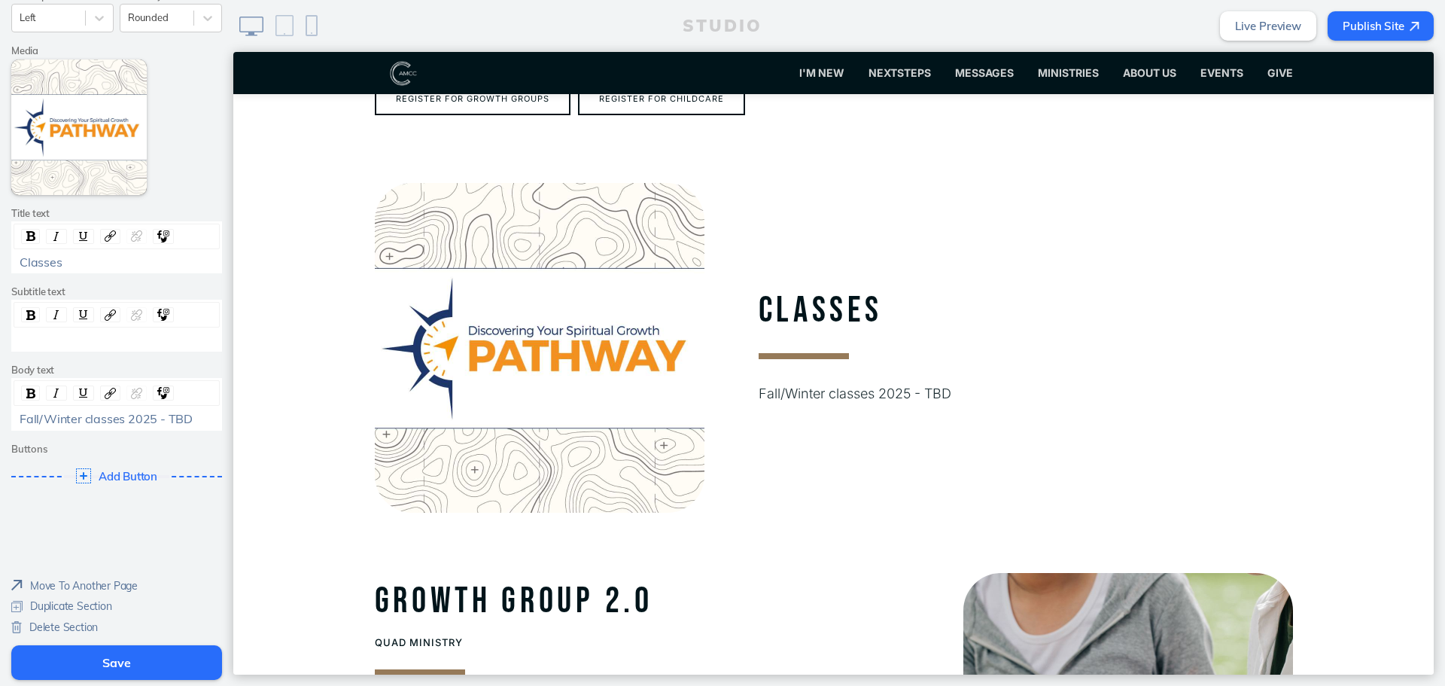
click at [71, 631] on span "Delete Section" at bounding box center [63, 627] width 68 height 14
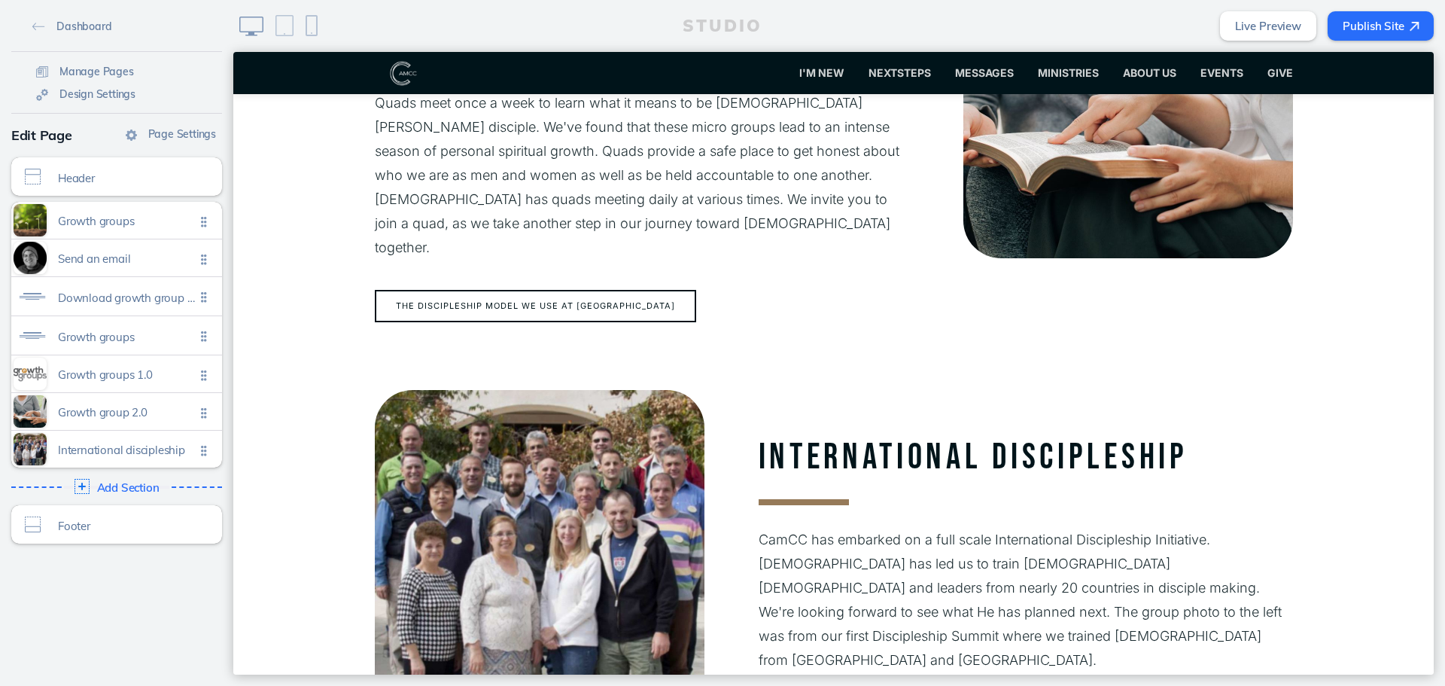
scroll to position [2565, 0]
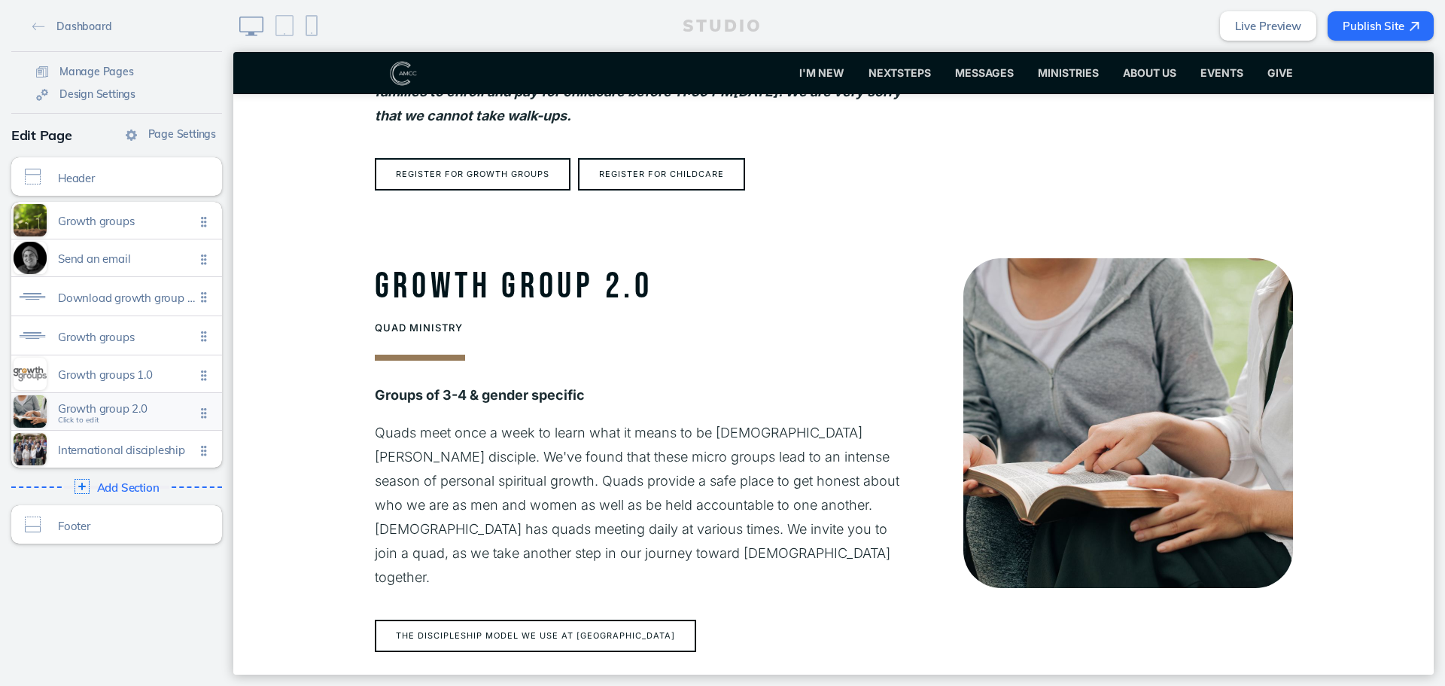
click at [128, 414] on span "Growth group 2.0" at bounding box center [126, 408] width 137 height 13
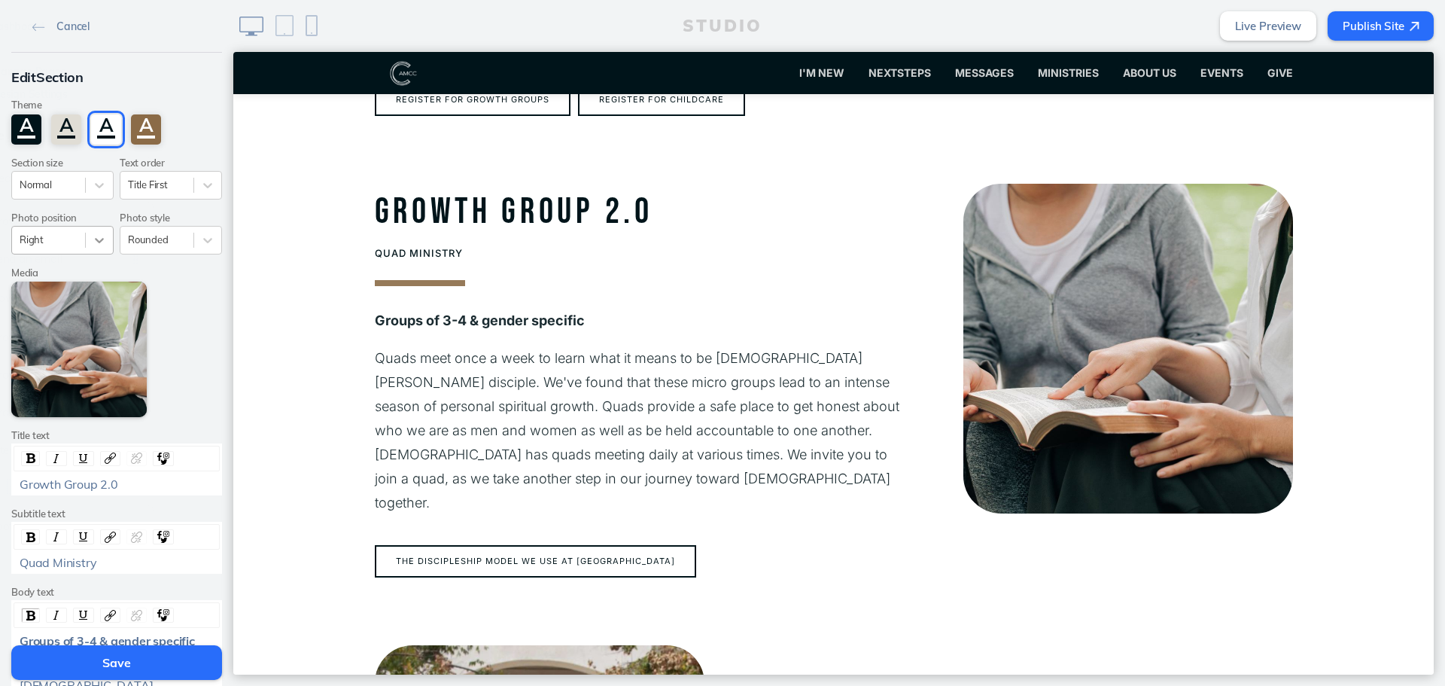
scroll to position [2189, 0]
click at [92, 241] on icon at bounding box center [99, 240] width 15 height 15
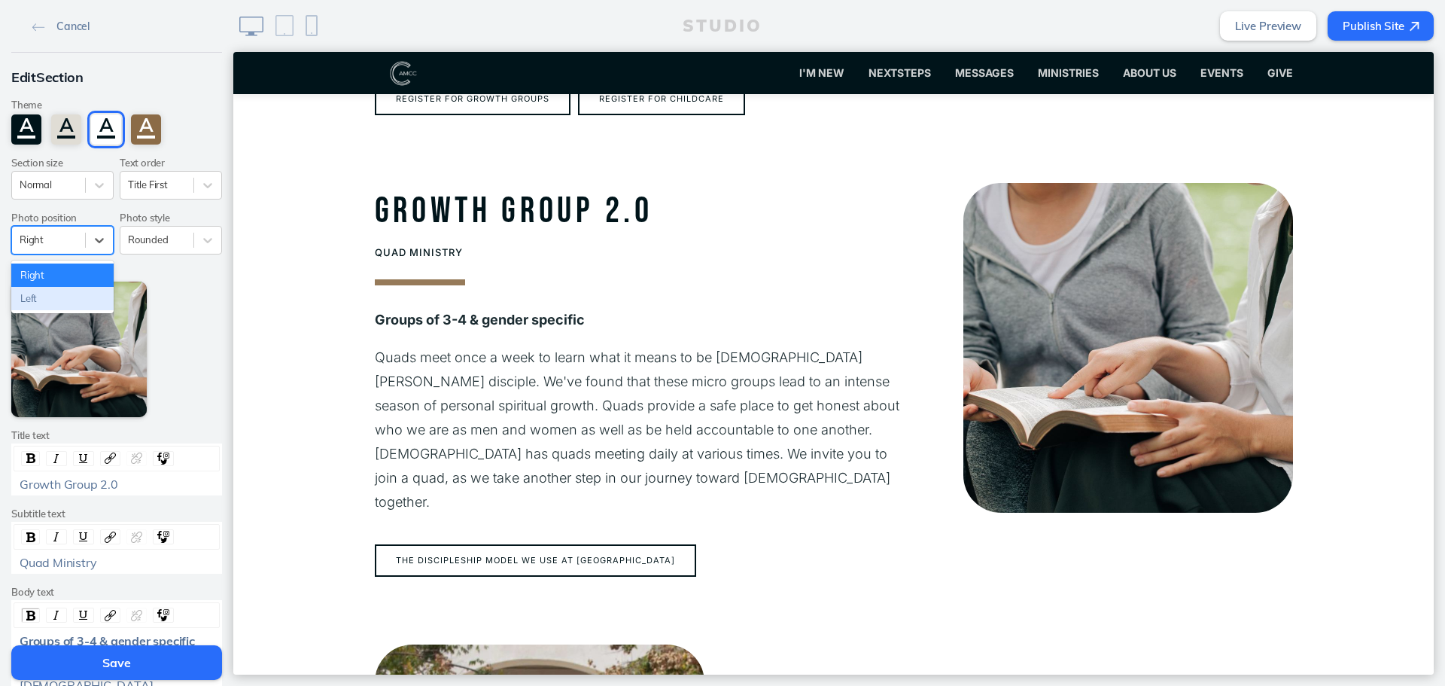
click at [72, 295] on div "Left" at bounding box center [62, 298] width 102 height 23
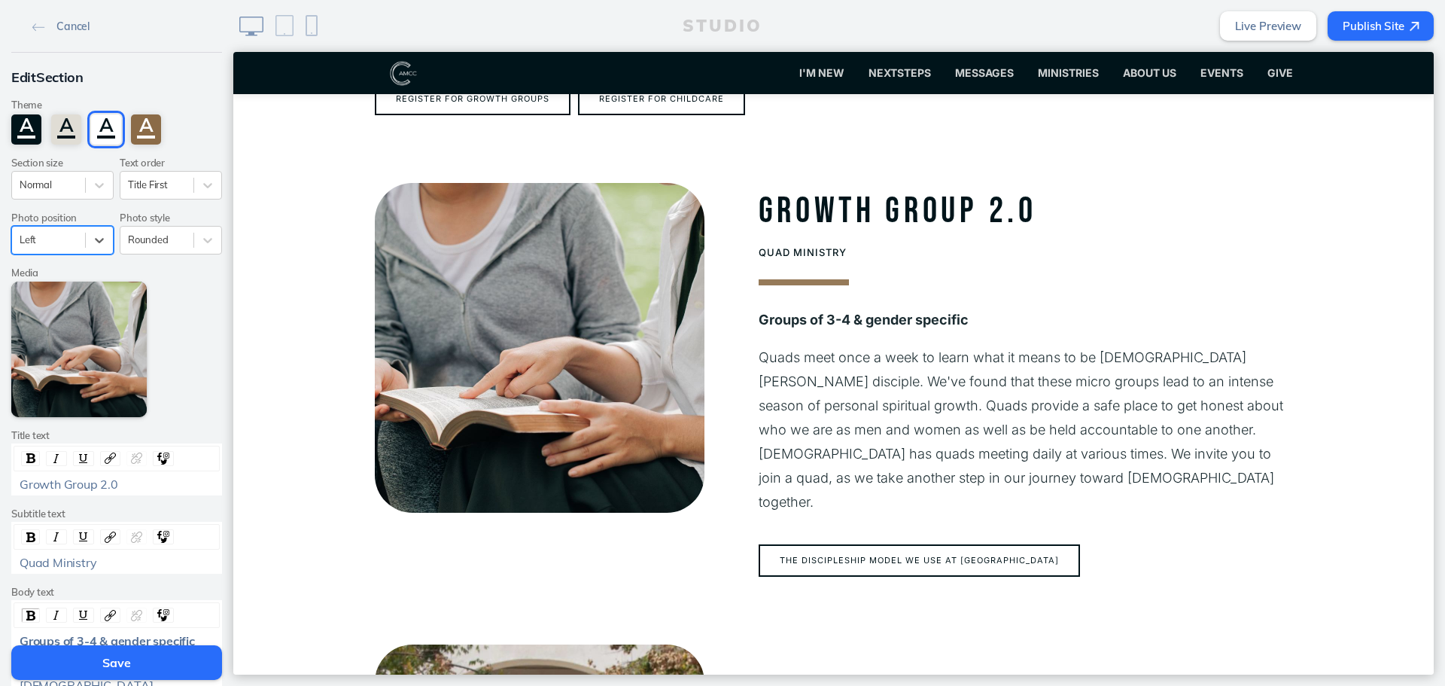
click at [126, 654] on button "Save" at bounding box center [116, 662] width 211 height 35
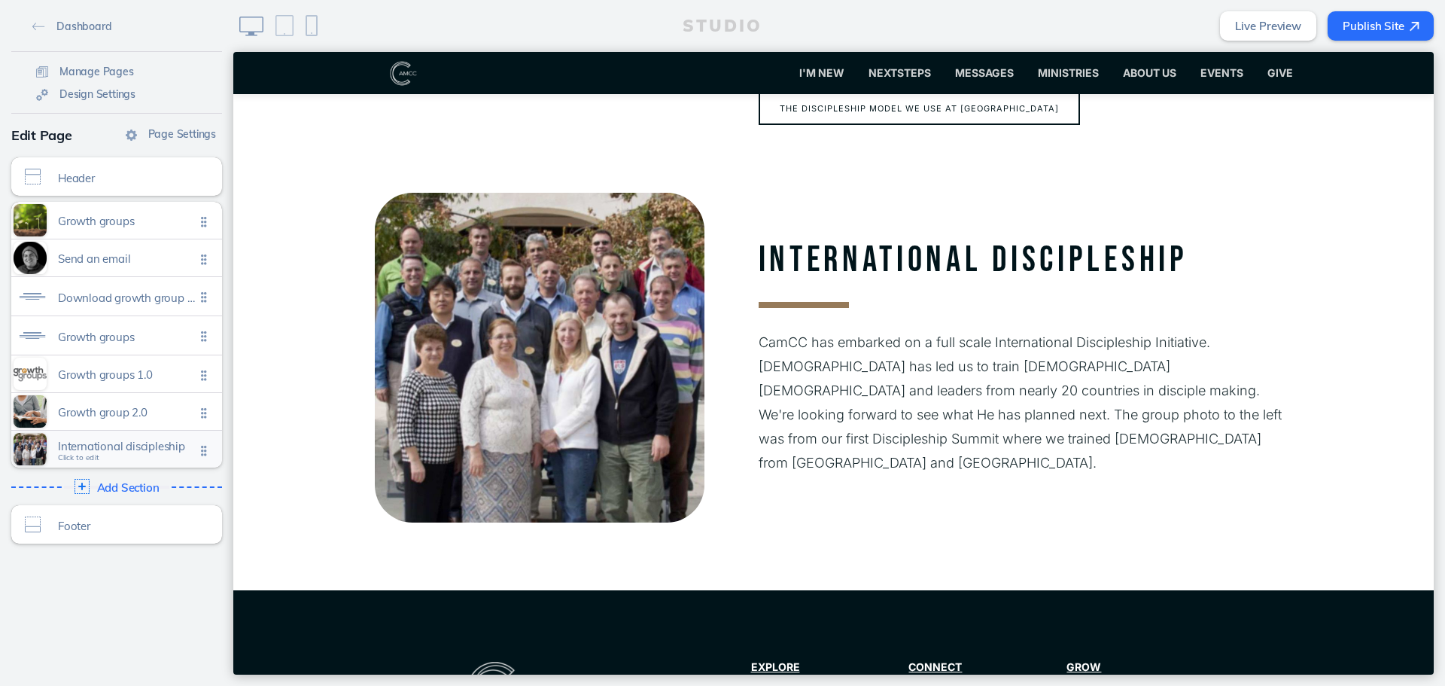
click at [151, 439] on div "International discipleship Click to edit" at bounding box center [116, 448] width 211 height 37
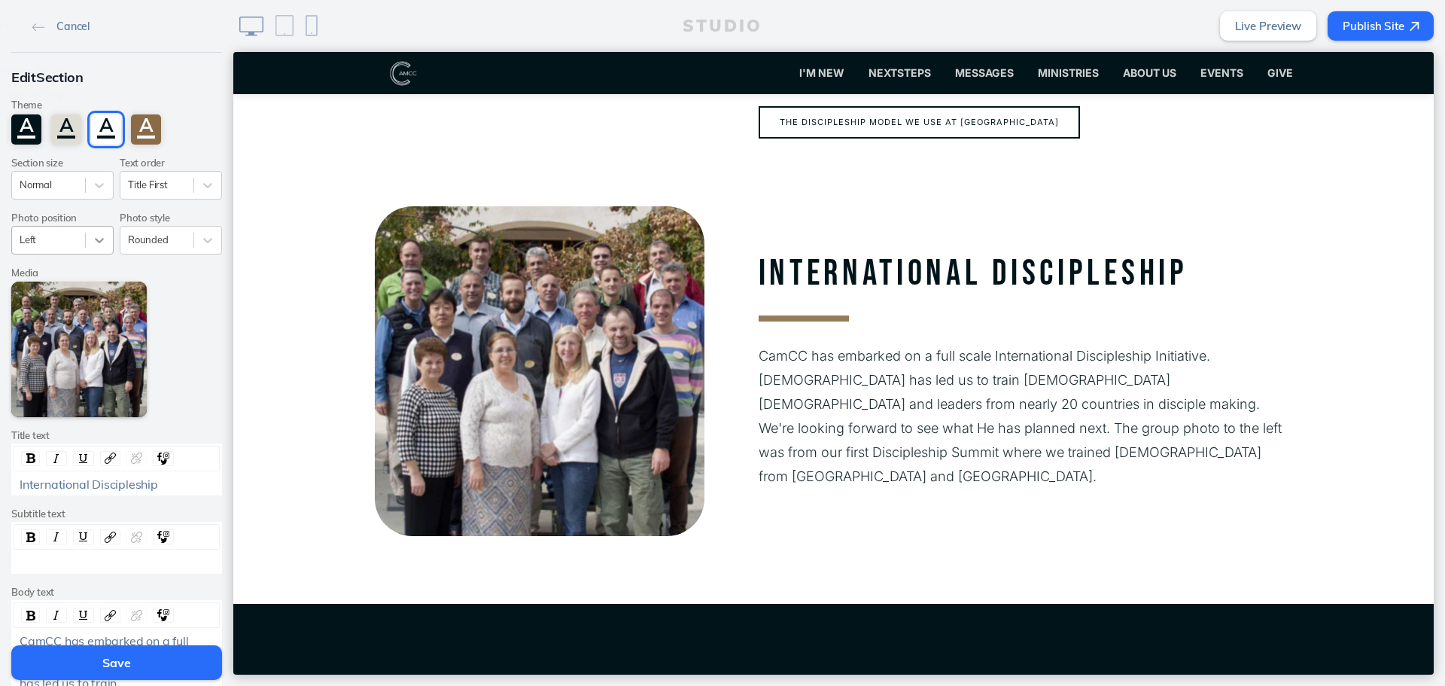
scroll to position [2625, 0]
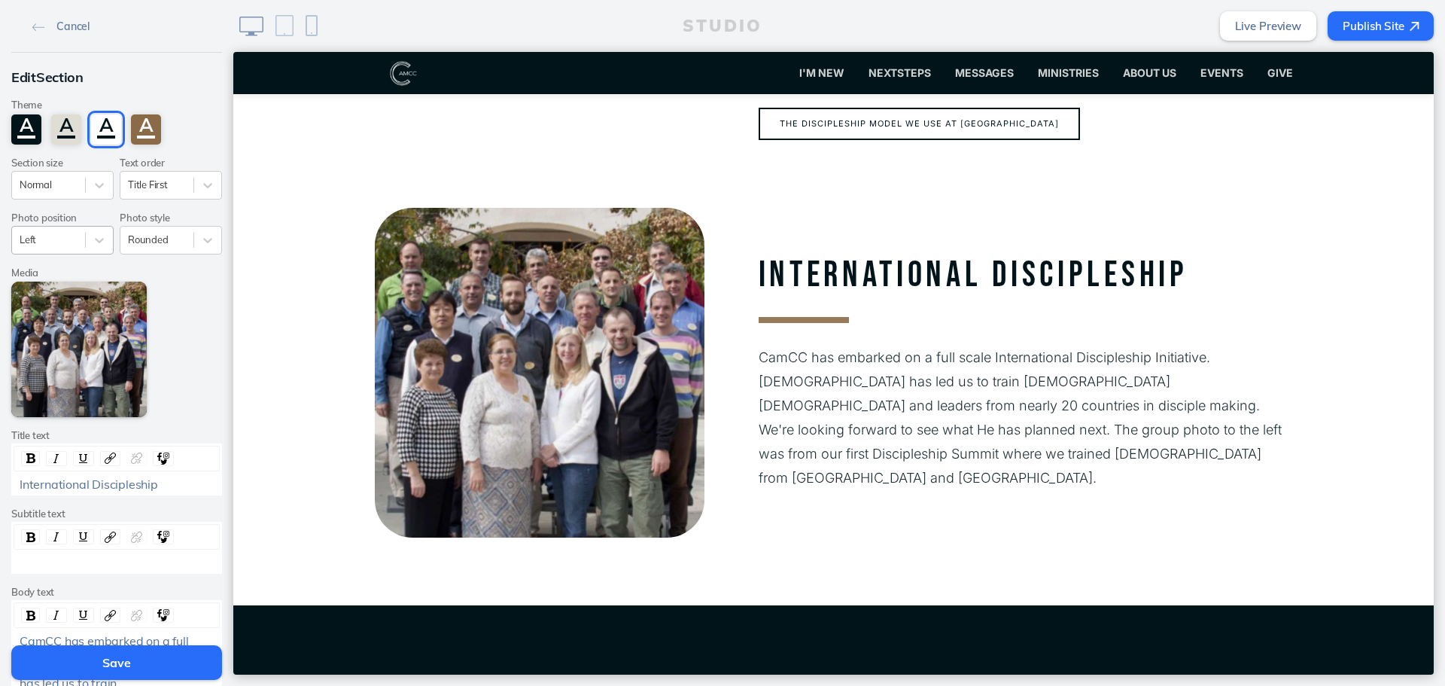
click at [47, 238] on div at bounding box center [49, 240] width 58 height 14
click at [59, 269] on div "Right" at bounding box center [62, 274] width 102 height 23
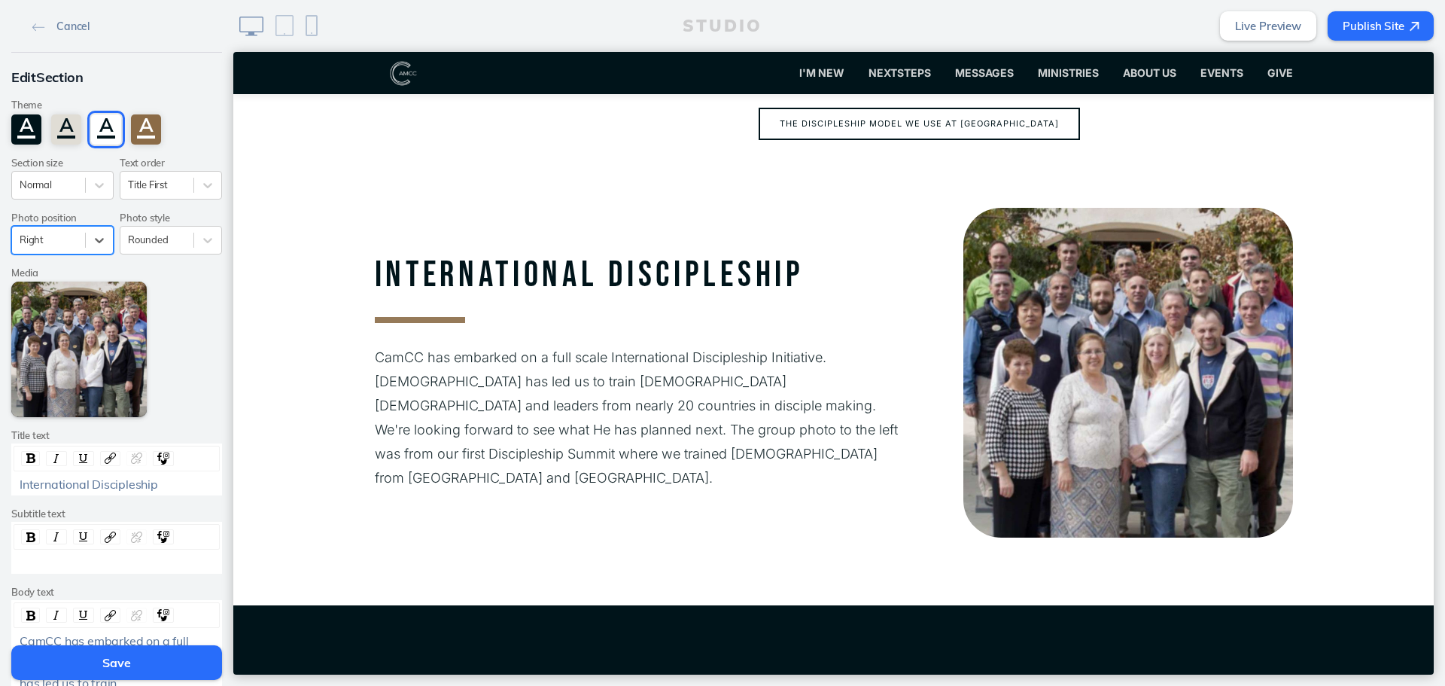
click at [135, 664] on button "Save" at bounding box center [116, 662] width 211 height 35
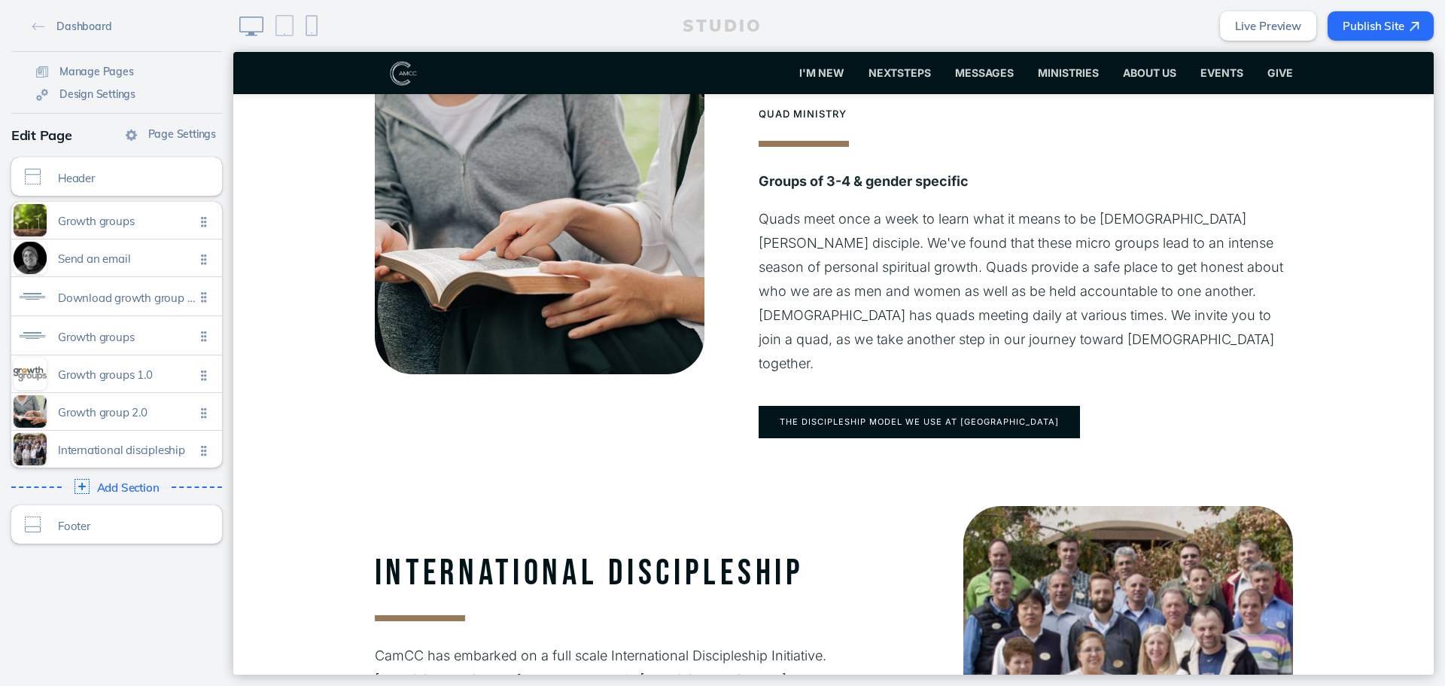
scroll to position [2324, 0]
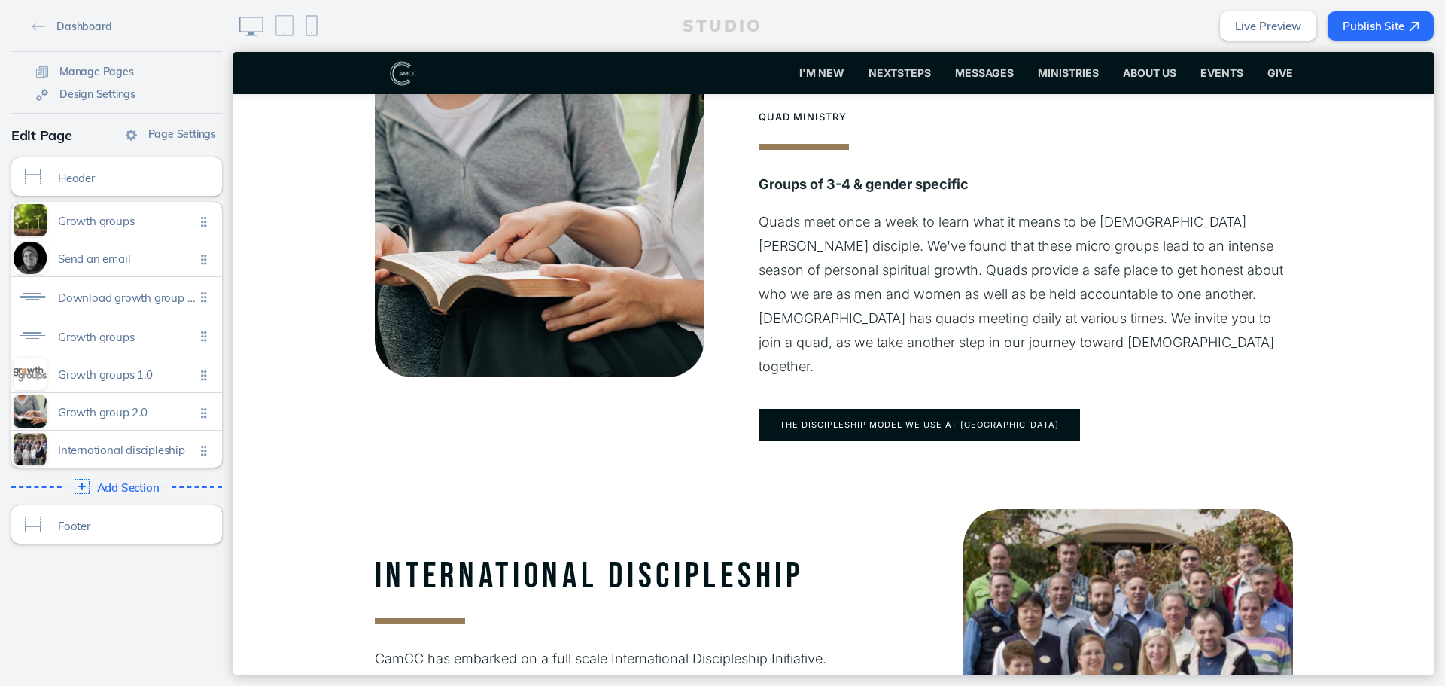
click at [790, 409] on button "The discipleship model we use at [GEOGRAPHIC_DATA]" at bounding box center [919, 425] width 321 height 32
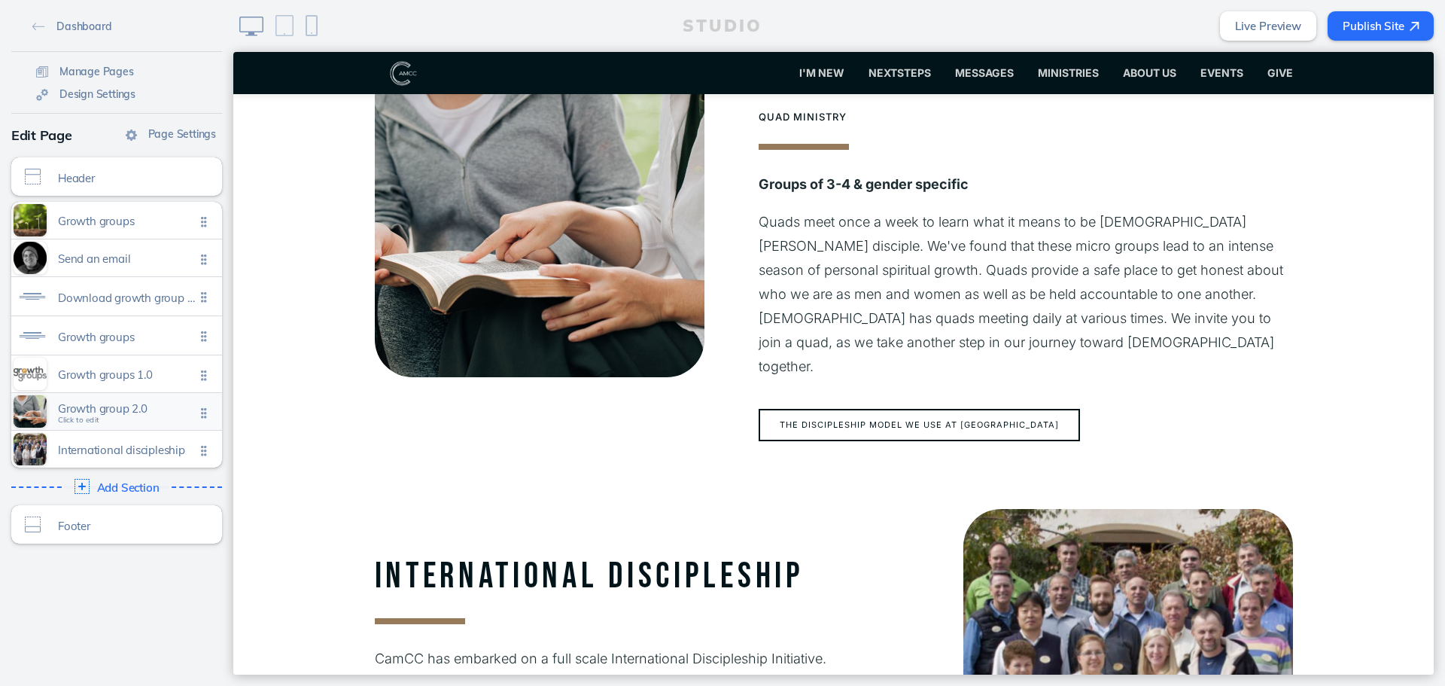
click at [102, 408] on span "Growth group 2.0" at bounding box center [126, 408] width 137 height 13
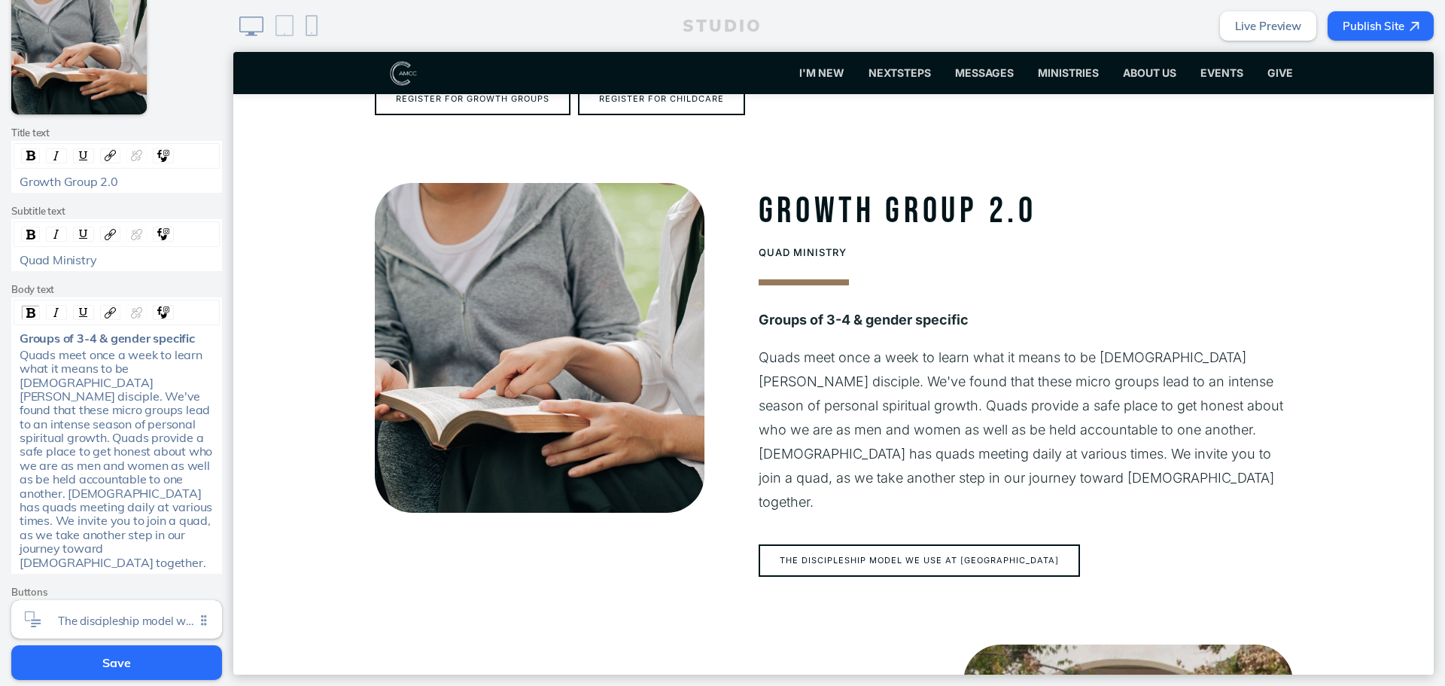
scroll to position [376, 0]
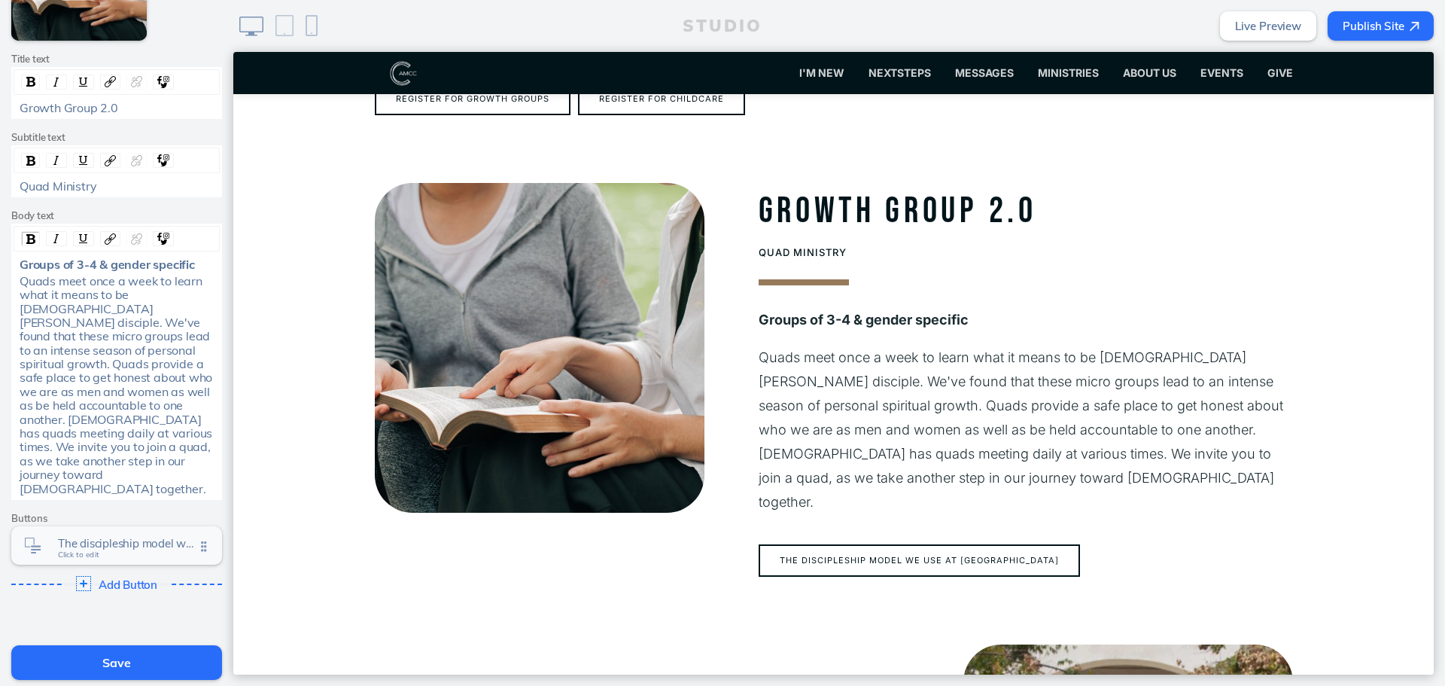
click at [102, 526] on div "The discipleship model we use at camcc Click to edit" at bounding box center [116, 545] width 211 height 38
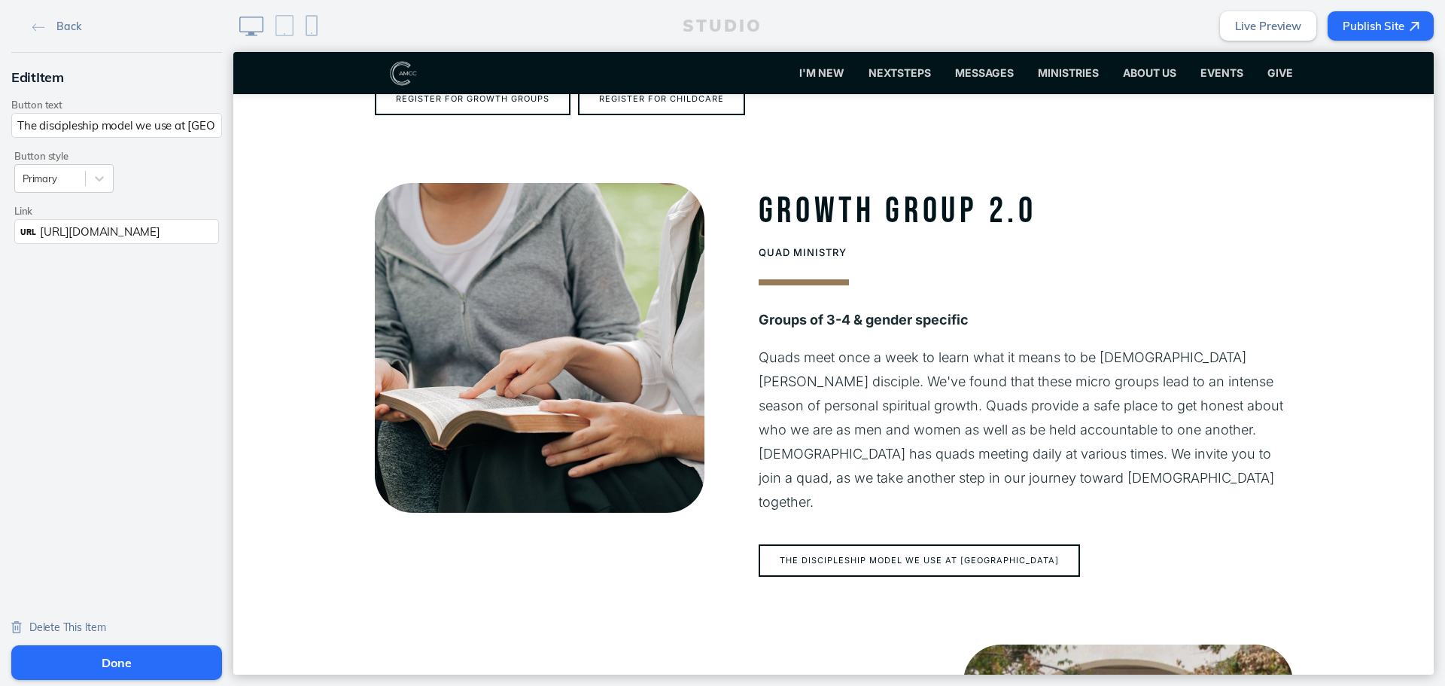
click at [156, 238] on span "[URL][DOMAIN_NAME]" at bounding box center [100, 231] width 120 height 14
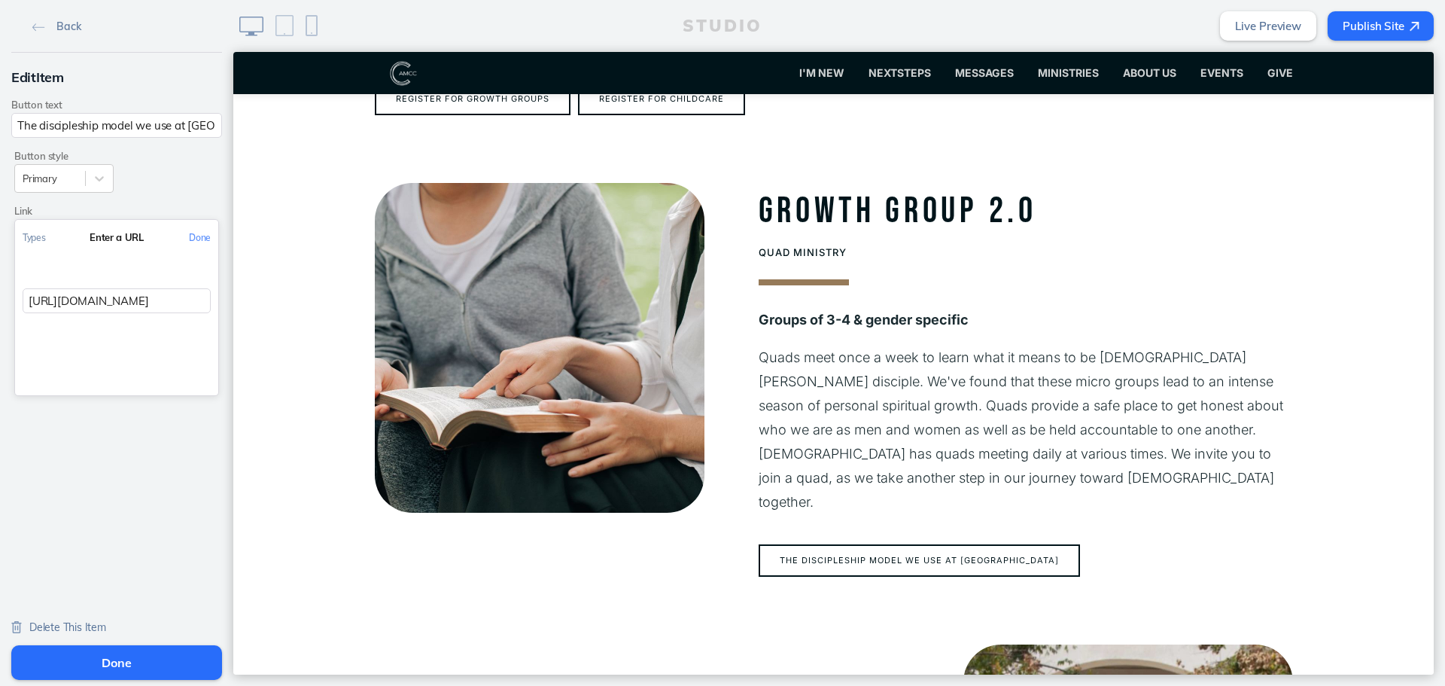
drag, startPoint x: 144, startPoint y: 324, endPoint x: 156, endPoint y: 309, distance: 18.8
click at [144, 325] on div "Types Enter a URL Done [URL][DOMAIN_NAME]" at bounding box center [116, 307] width 203 height 175
click at [156, 309] on input "[URL][DOMAIN_NAME]" at bounding box center [117, 300] width 188 height 25
paste input "s://[DOMAIN_NAME][URL]"
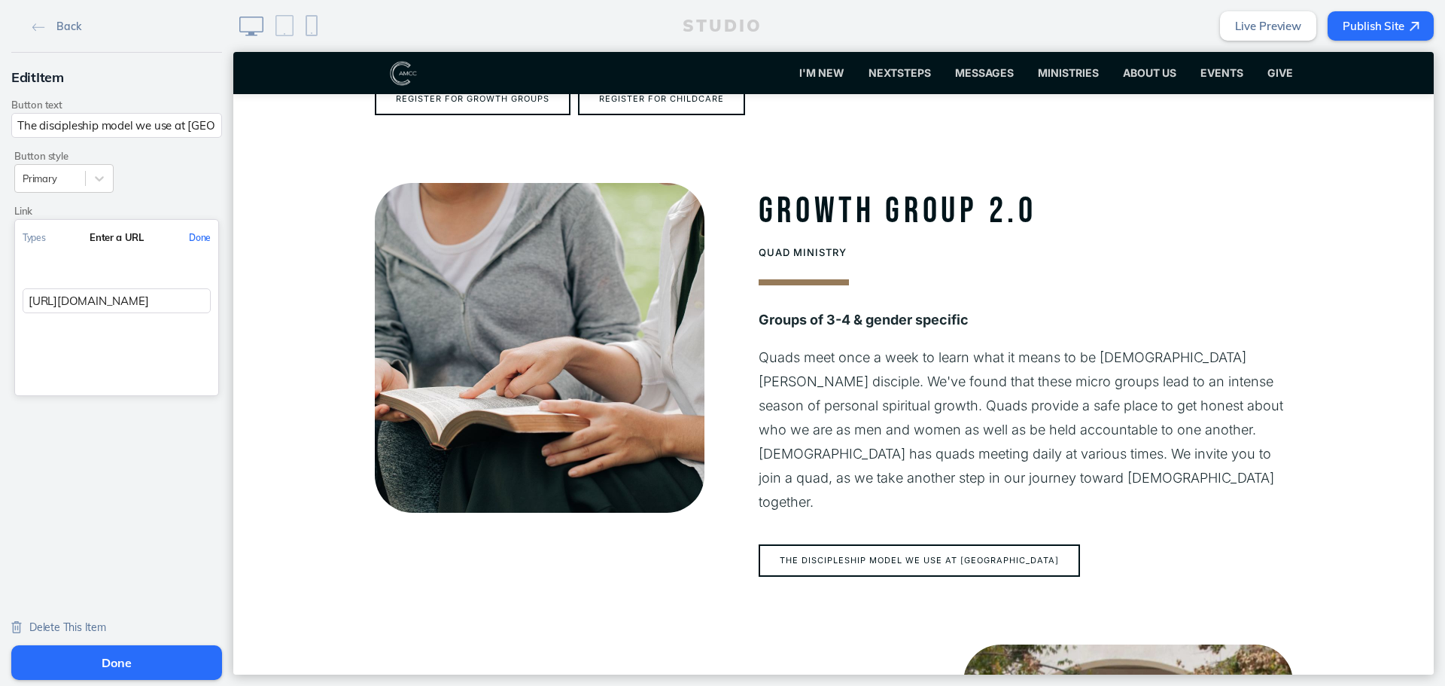
type input "[URL][DOMAIN_NAME]"
click at [193, 235] on button "Done" at bounding box center [199, 237] width 37 height 34
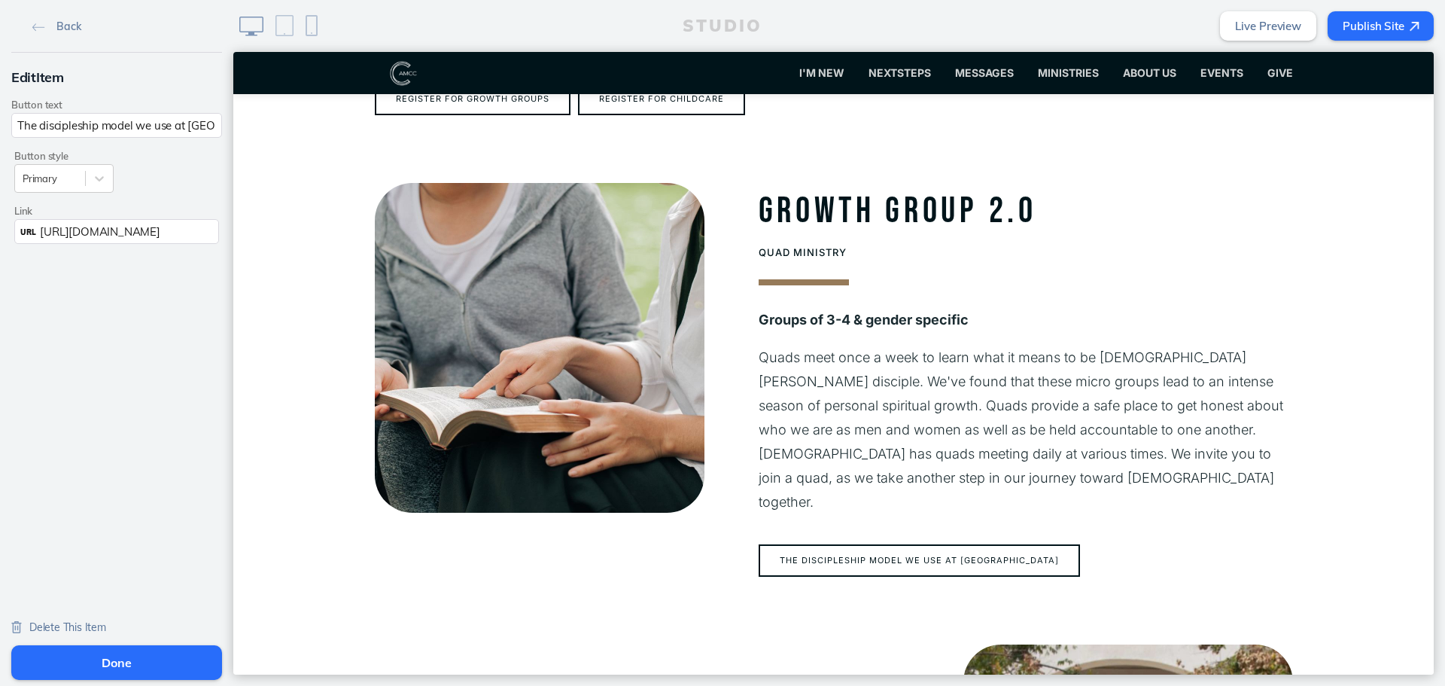
click at [126, 671] on button "Done" at bounding box center [116, 662] width 211 height 35
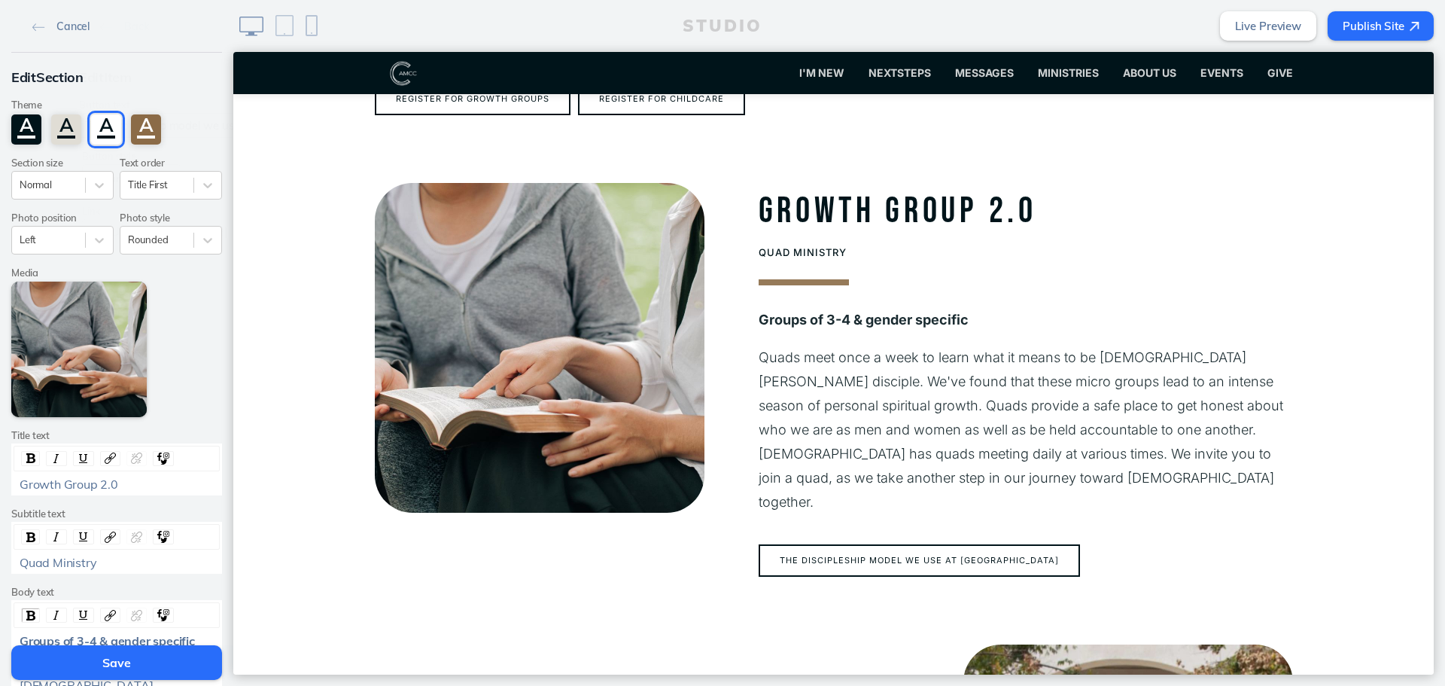
click at [126, 663] on button "Save" at bounding box center [116, 662] width 211 height 35
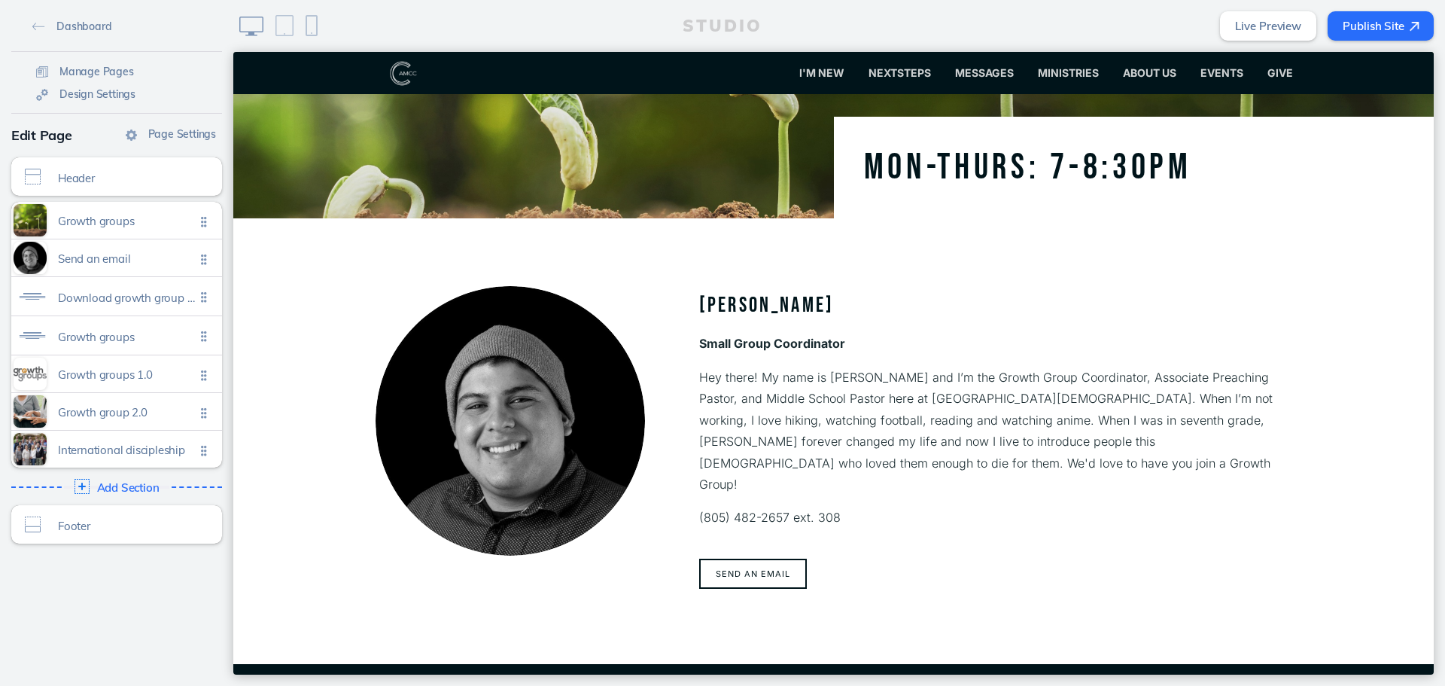
scroll to position [82, 0]
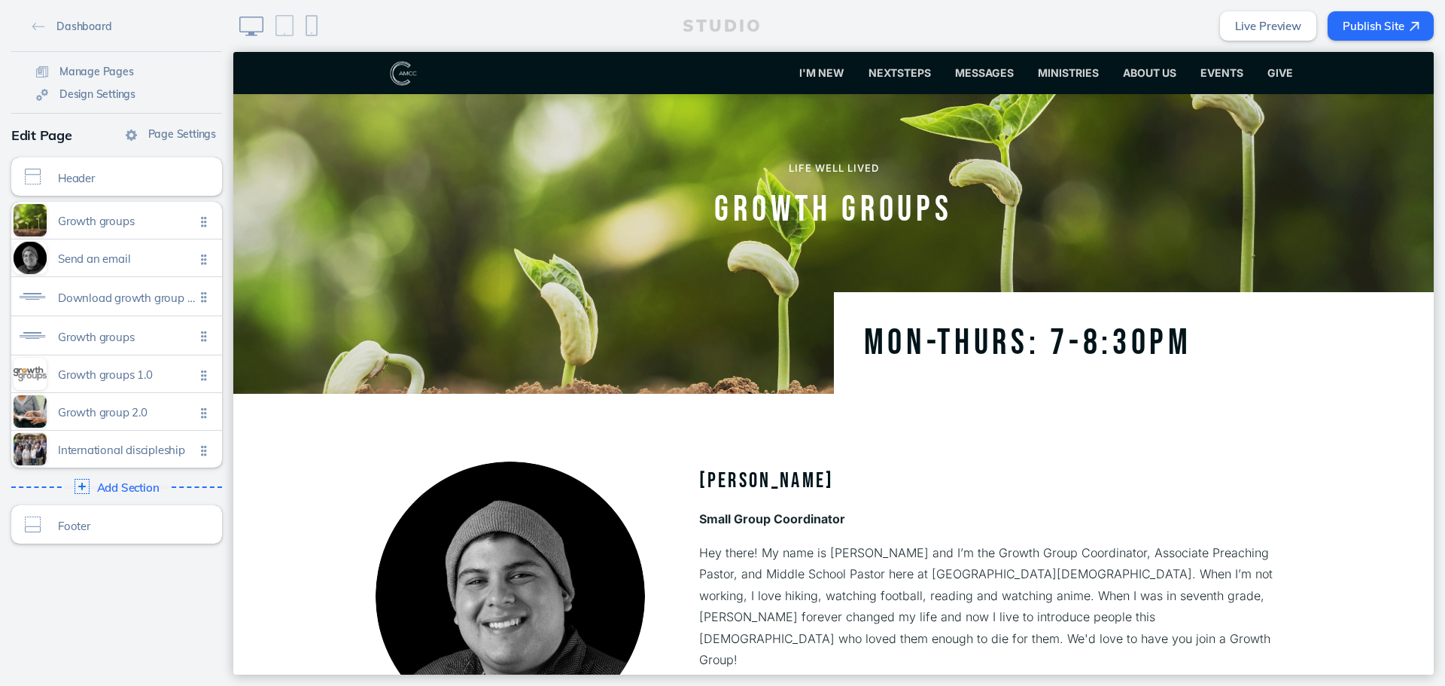
click at [1400, 18] on button "Publish Site" at bounding box center [1380, 25] width 106 height 29
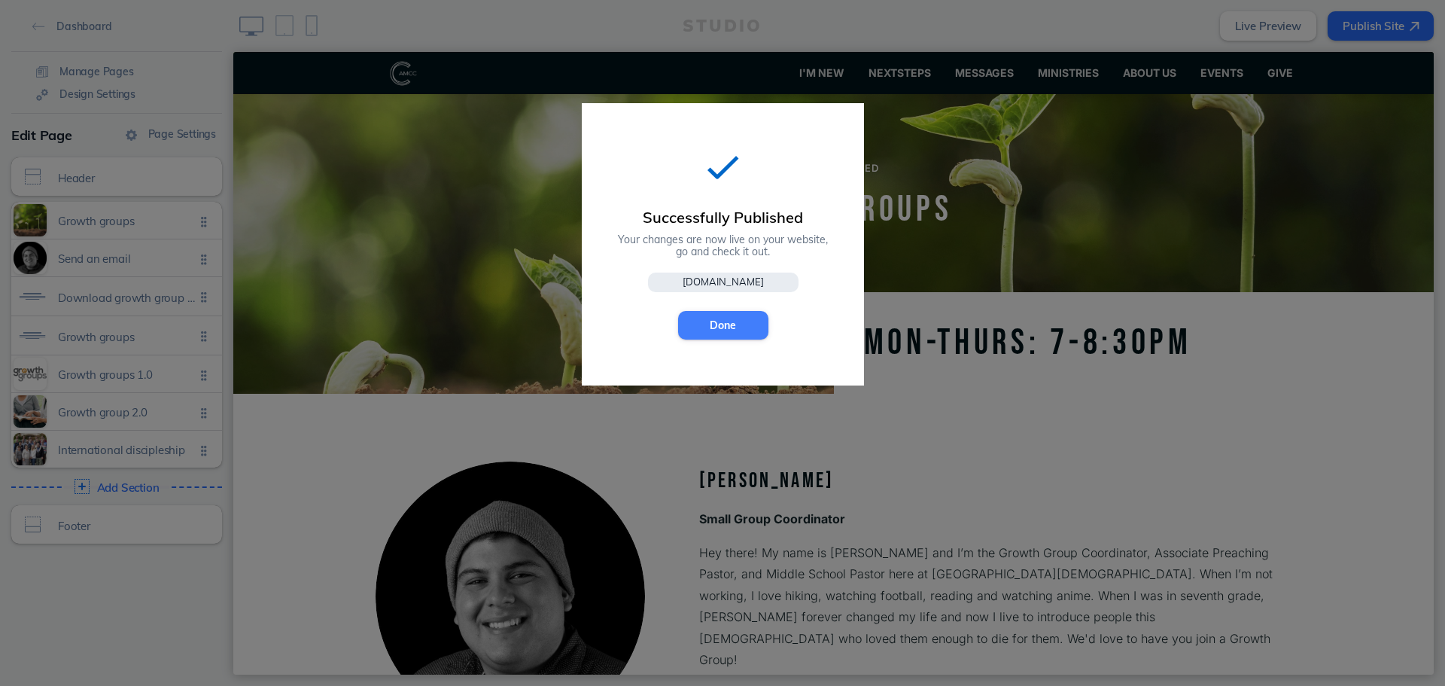
click at [684, 321] on button "Done" at bounding box center [723, 325] width 90 height 29
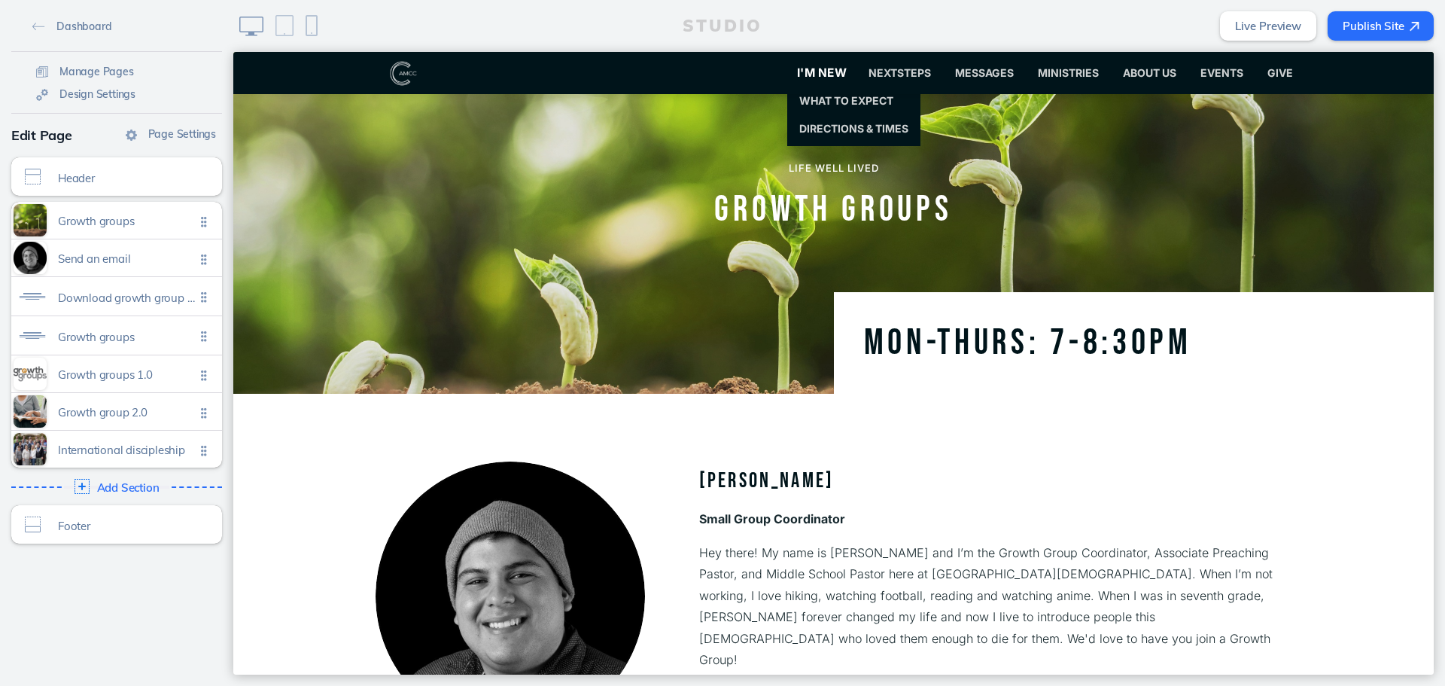
click at [813, 70] on span "I'm New" at bounding box center [822, 72] width 50 height 14
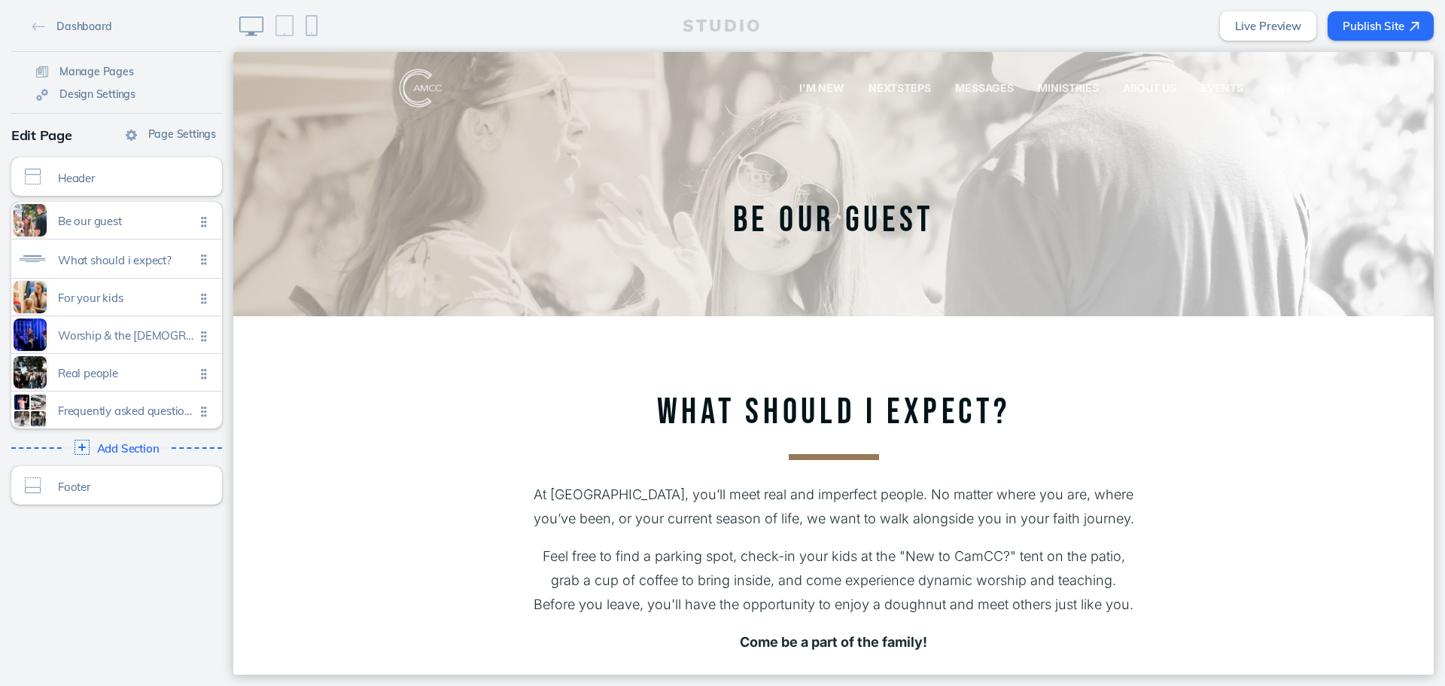
click at [418, 96] on img at bounding box center [495, 88] width 241 height 42
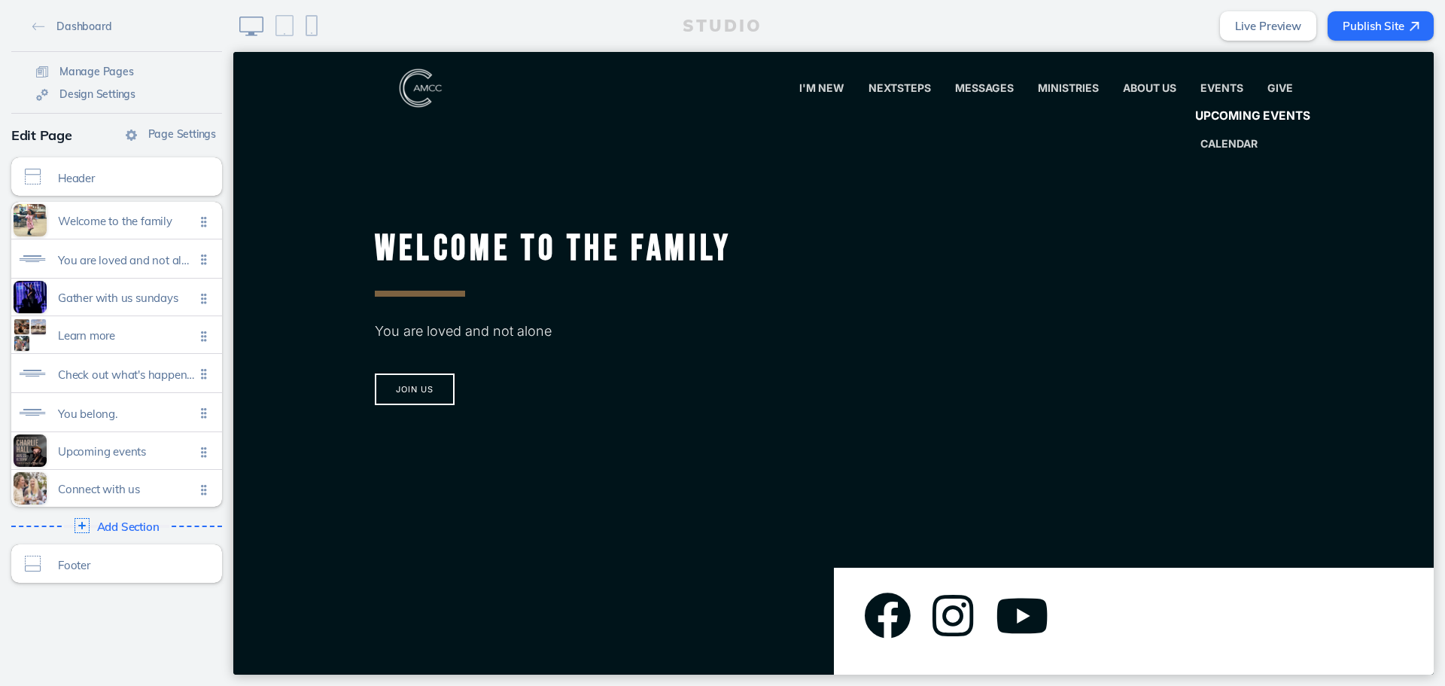
click at [1239, 125] on link "Upcoming Events" at bounding box center [1251, 117] width 141 height 30
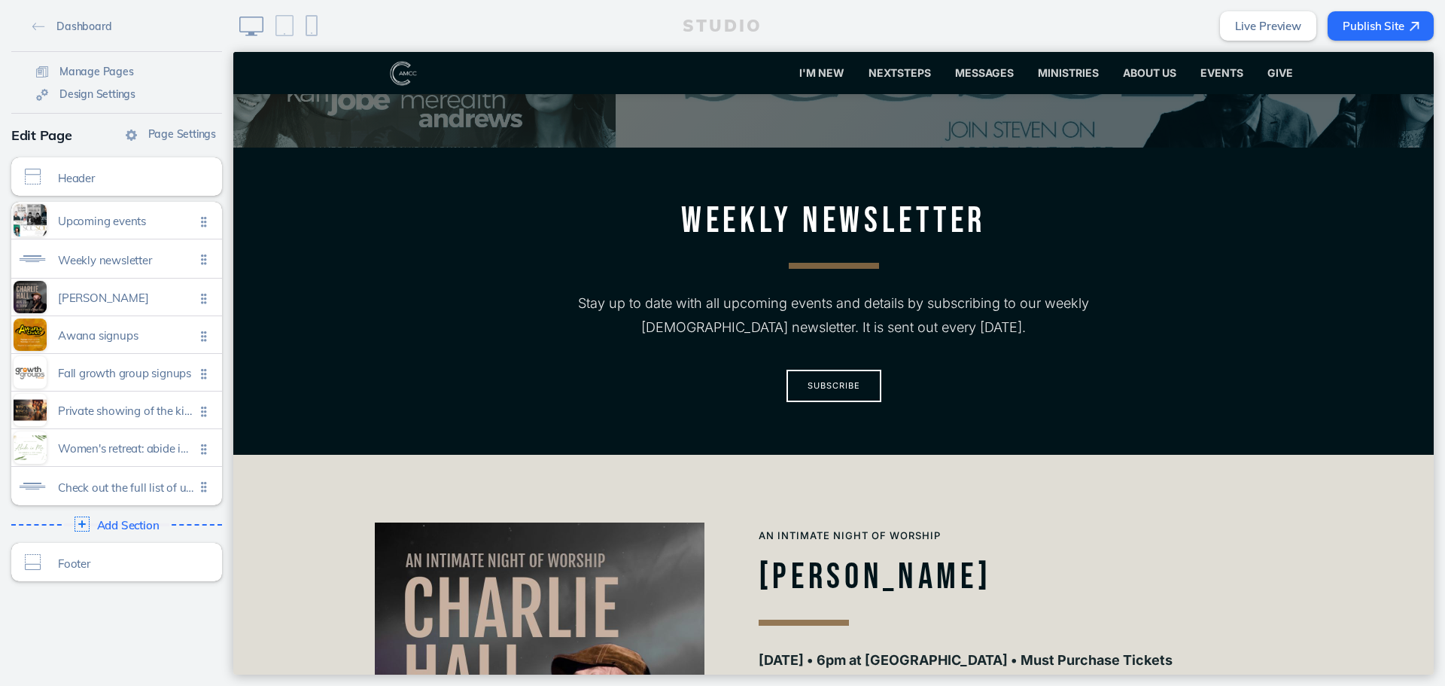
scroll to position [978, 0]
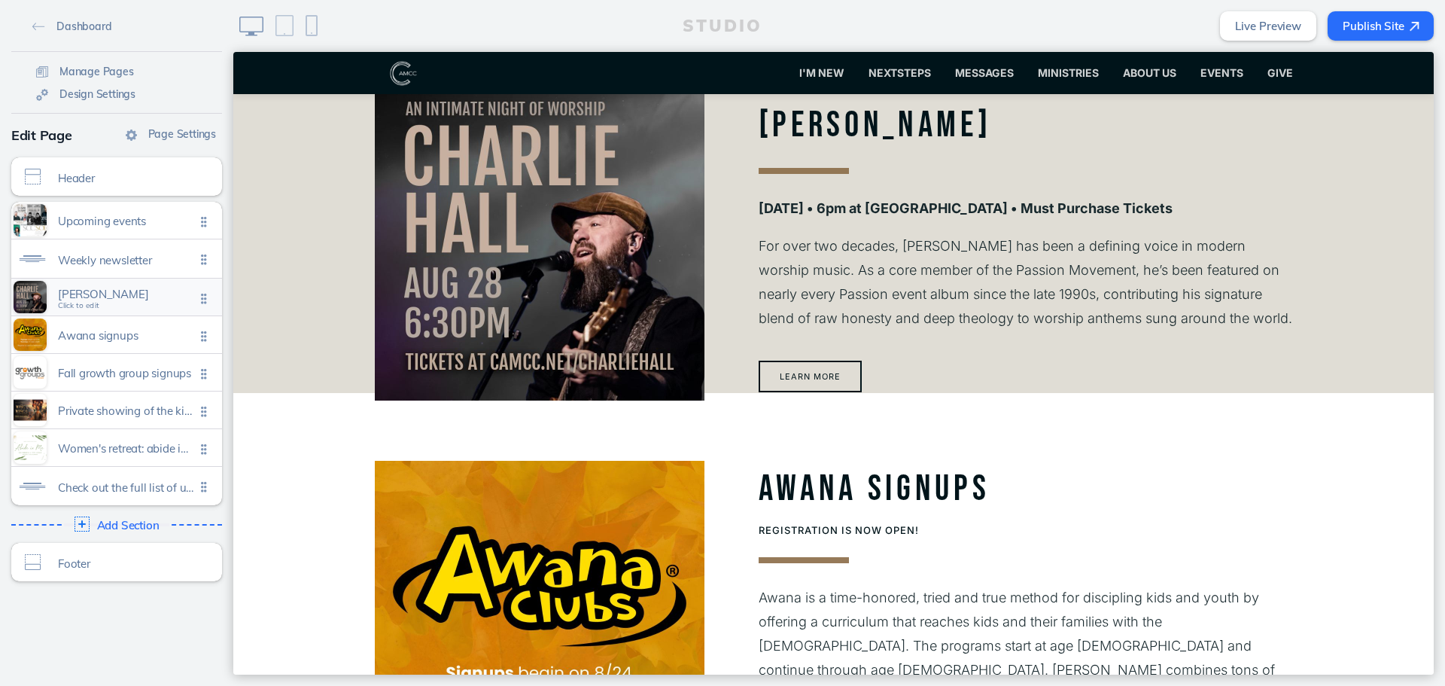
click at [154, 300] on span "[PERSON_NAME]" at bounding box center [126, 293] width 137 height 13
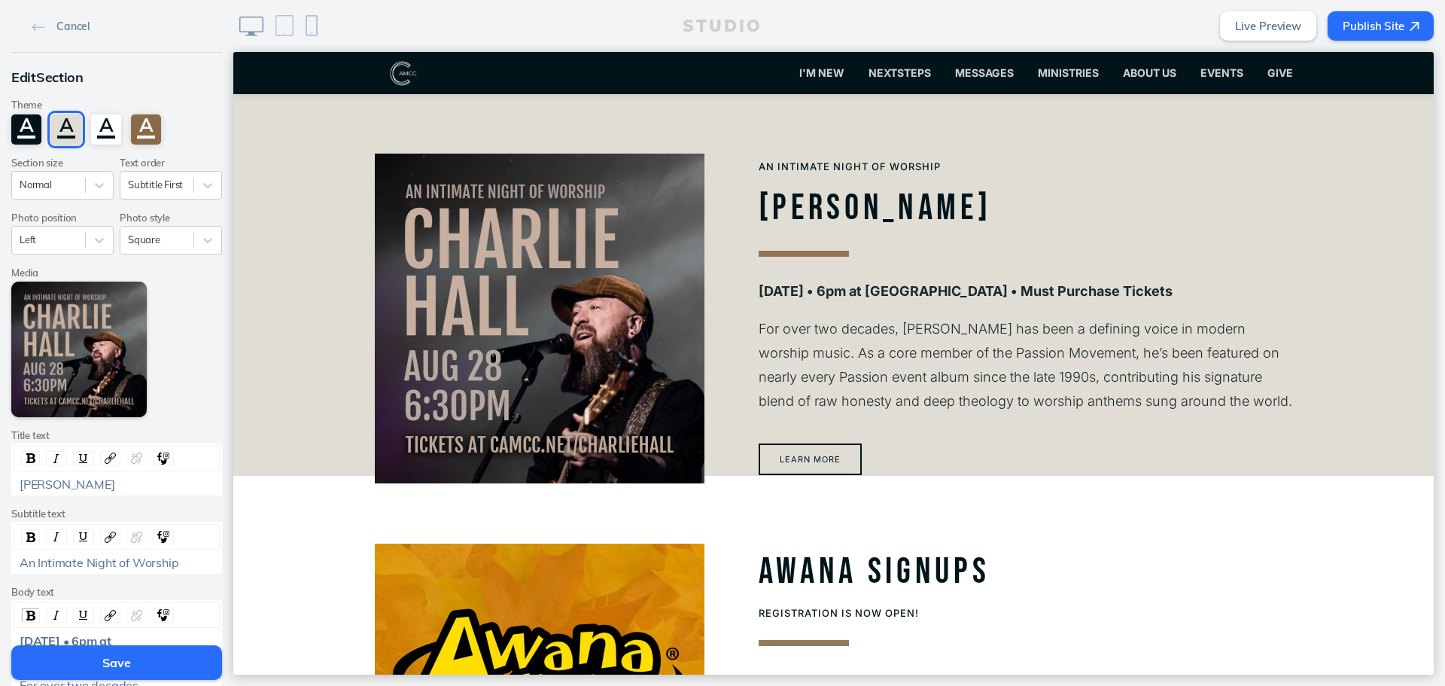
scroll to position [887, 0]
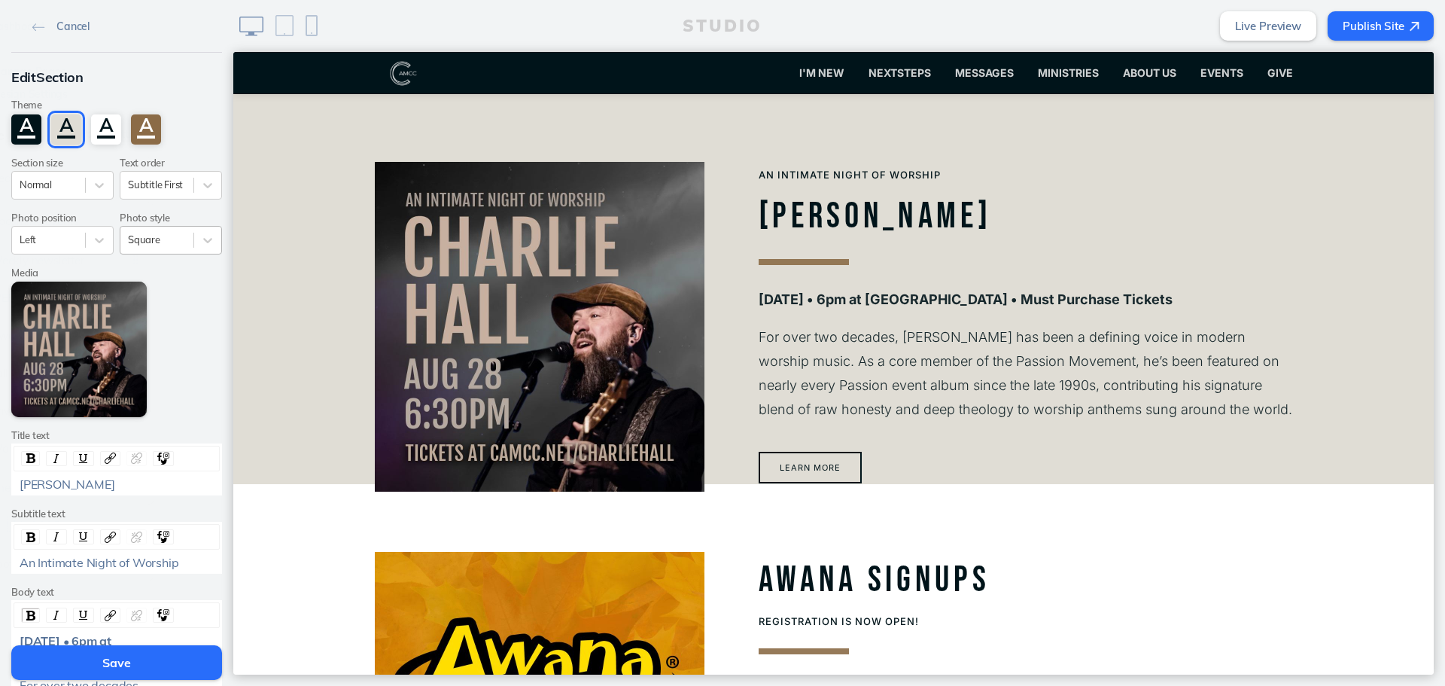
click at [168, 239] on div at bounding box center [157, 240] width 58 height 14
click at [67, 245] on div at bounding box center [49, 240] width 58 height 14
click at [65, 278] on div "Right" at bounding box center [62, 274] width 102 height 23
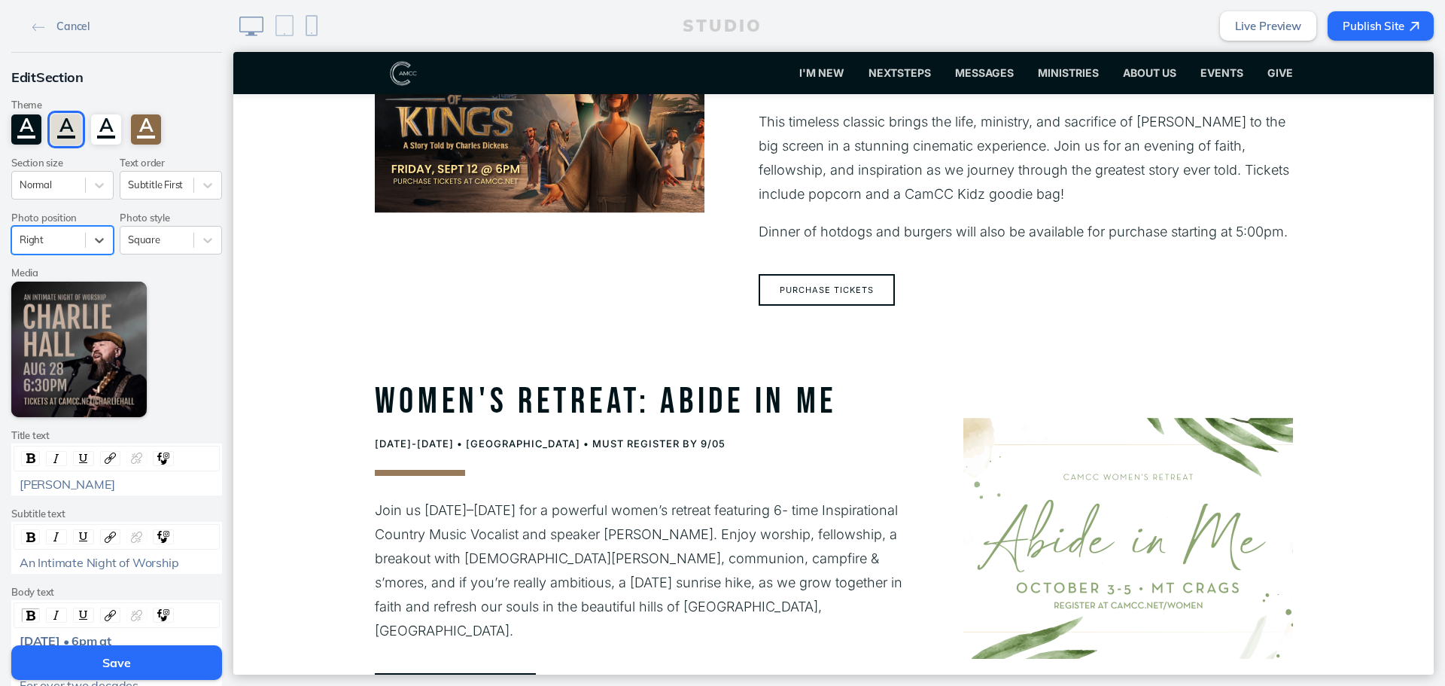
scroll to position [2467, 0]
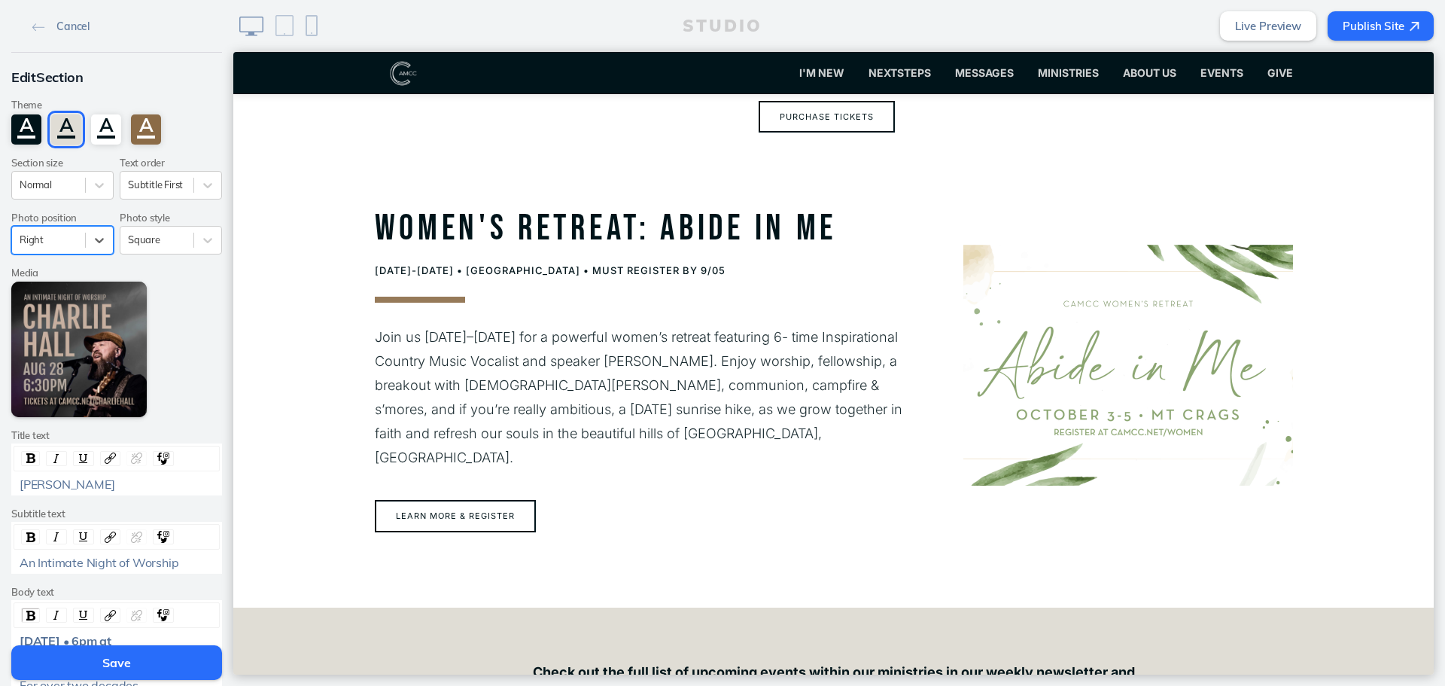
click at [187, 666] on button "Save" at bounding box center [116, 662] width 211 height 35
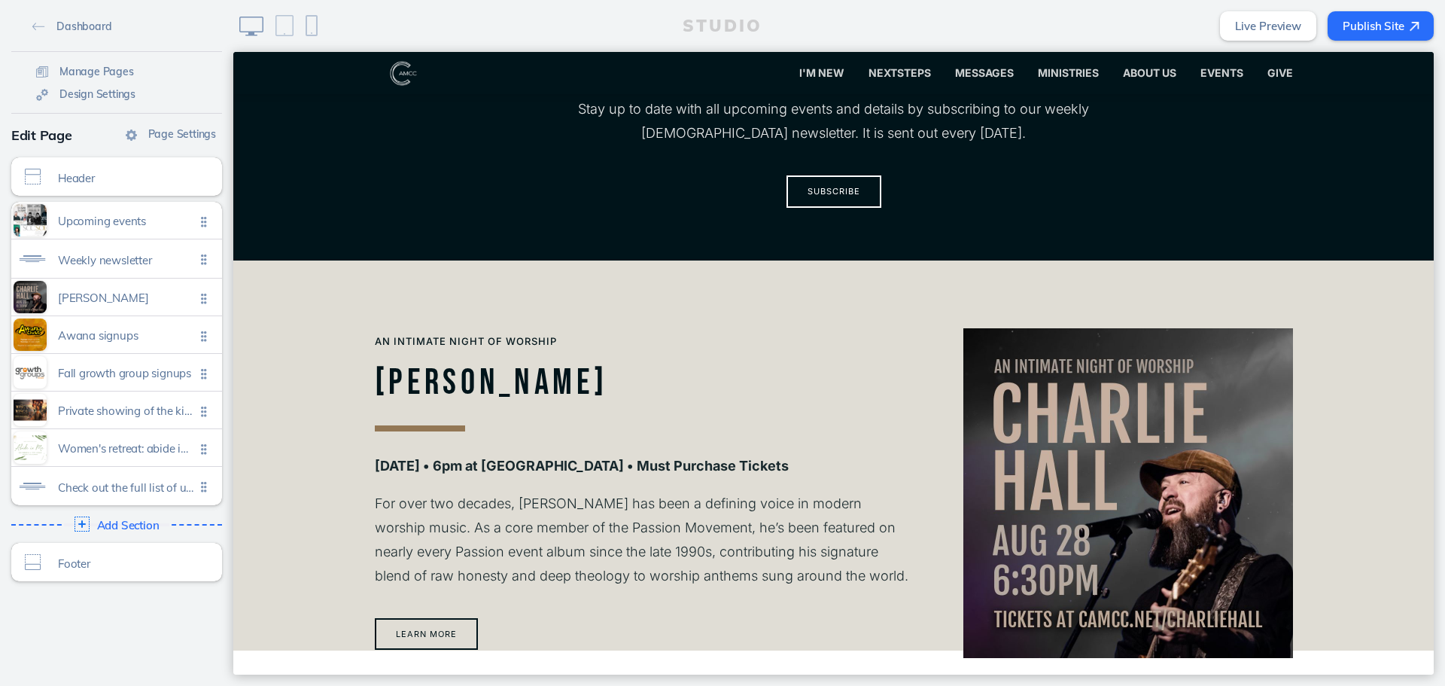
scroll to position [586, 0]
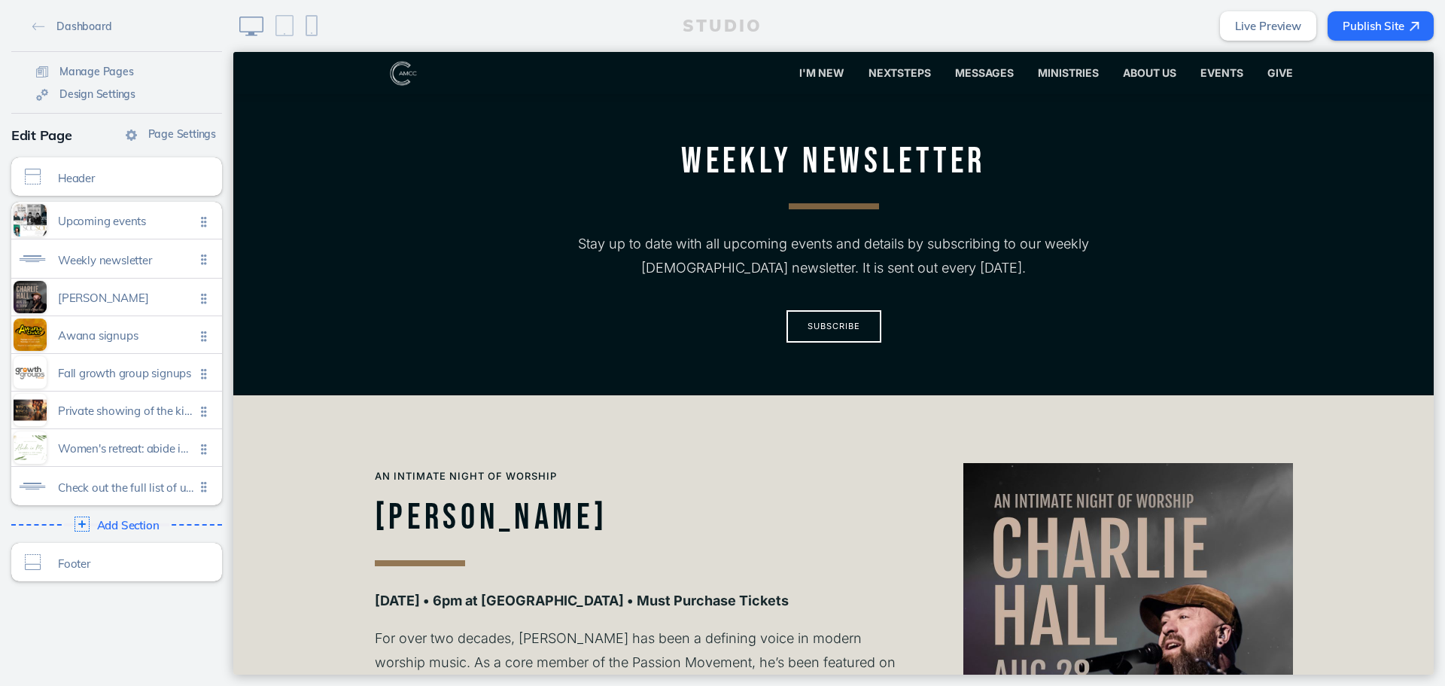
click at [1380, 32] on button "Publish Site" at bounding box center [1380, 25] width 106 height 29
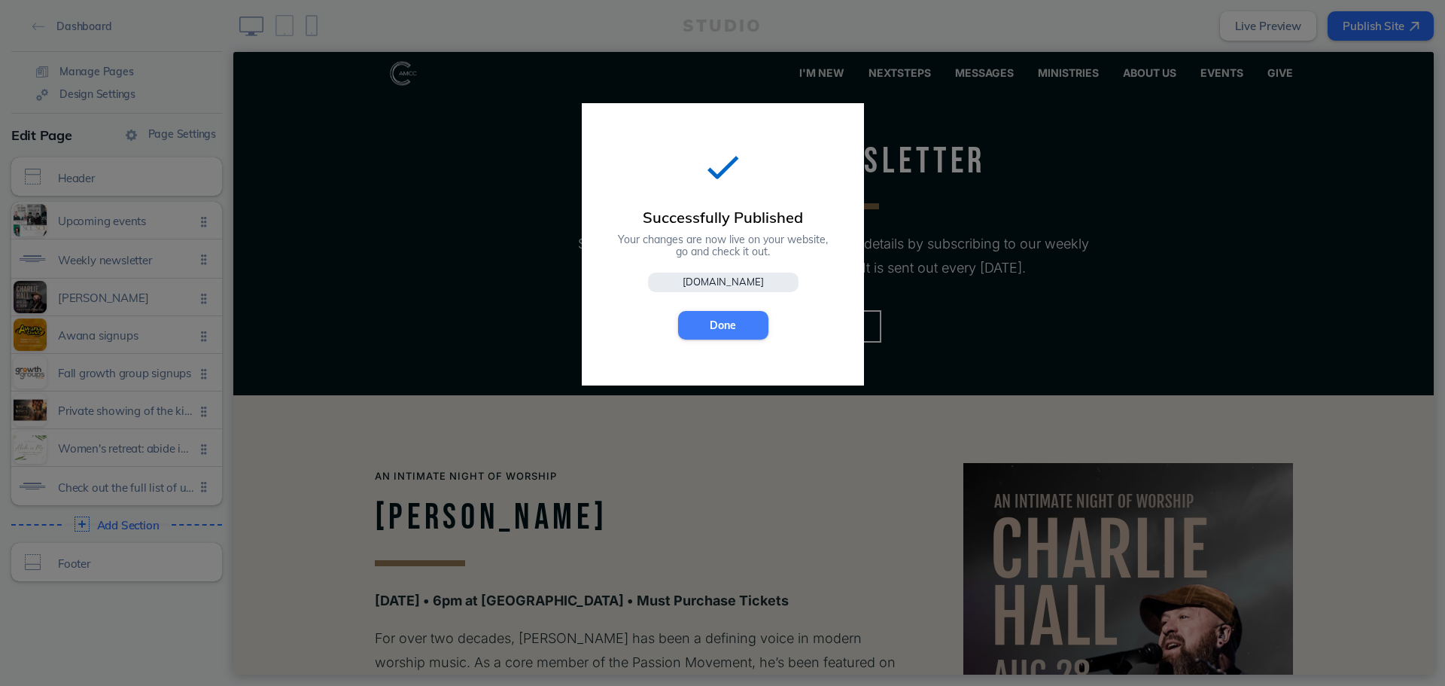
click at [741, 321] on button "Done" at bounding box center [723, 325] width 90 height 29
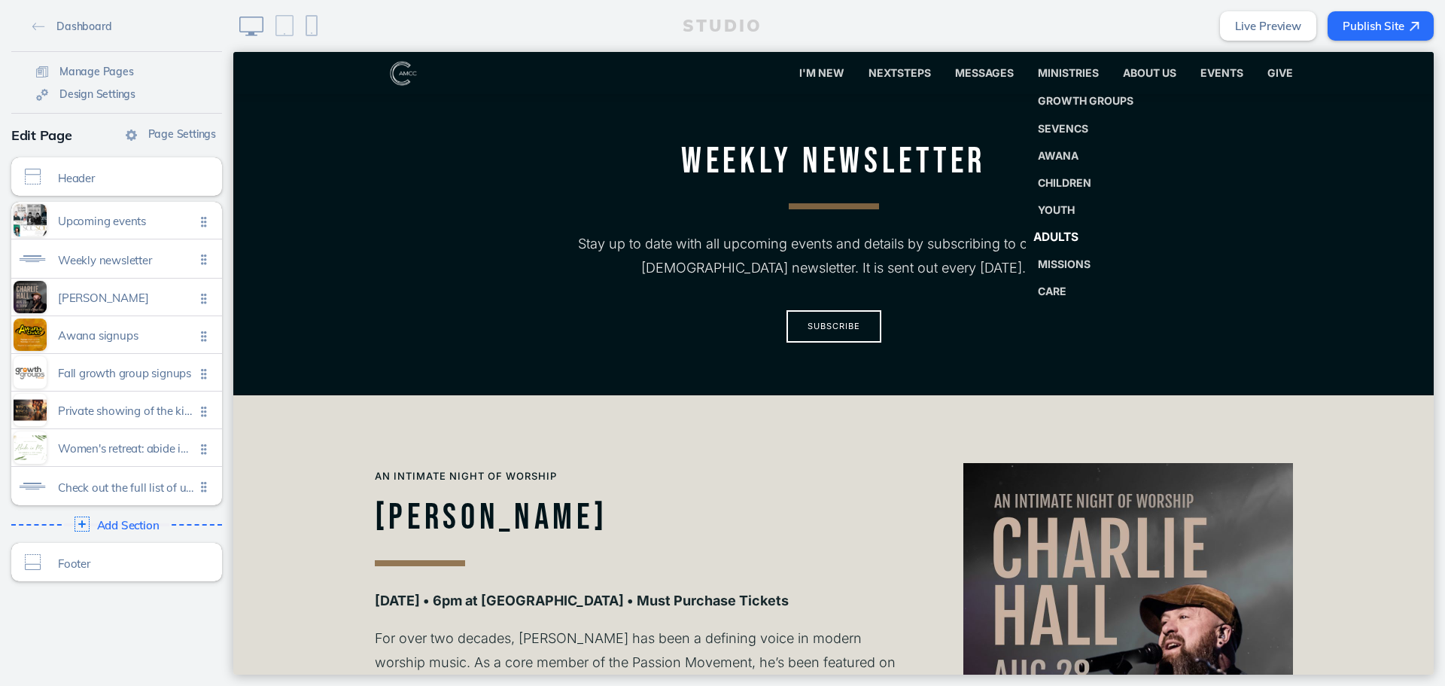
click at [1054, 228] on link "Adults" at bounding box center [1086, 237] width 132 height 30
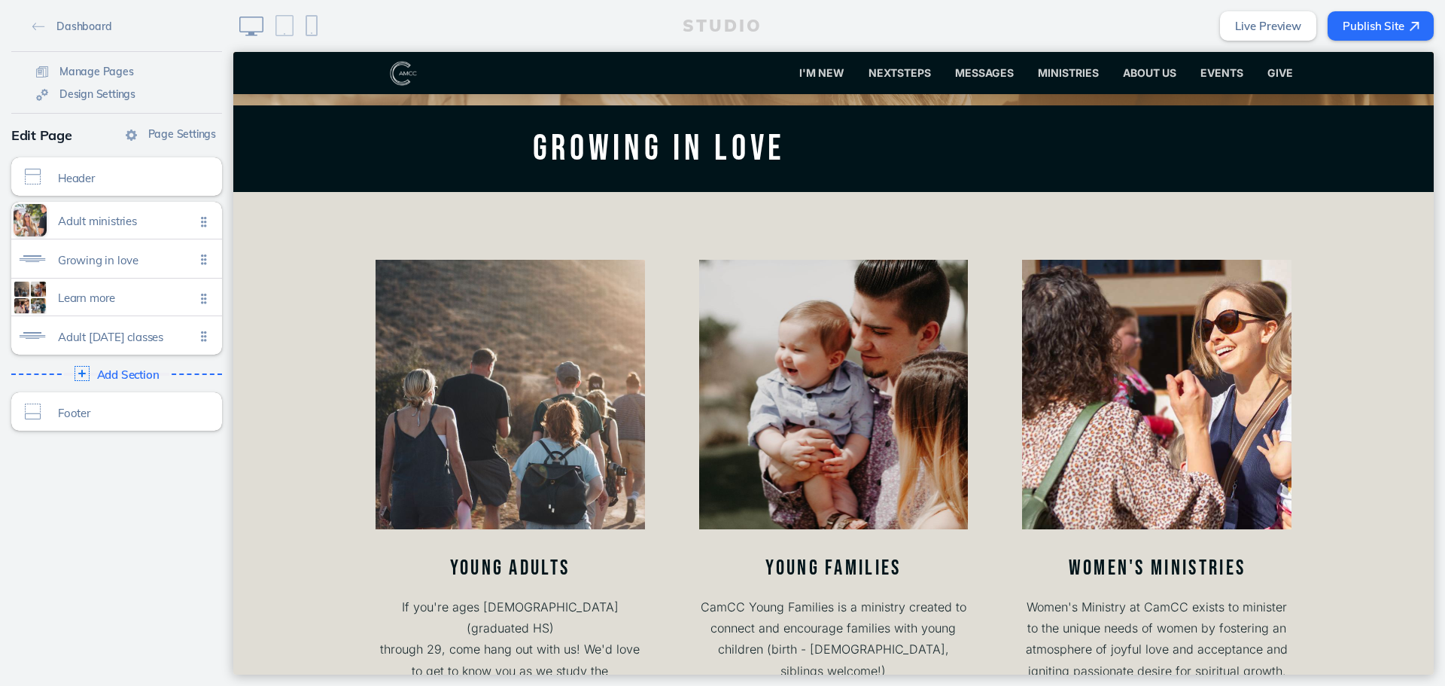
scroll to position [602, 0]
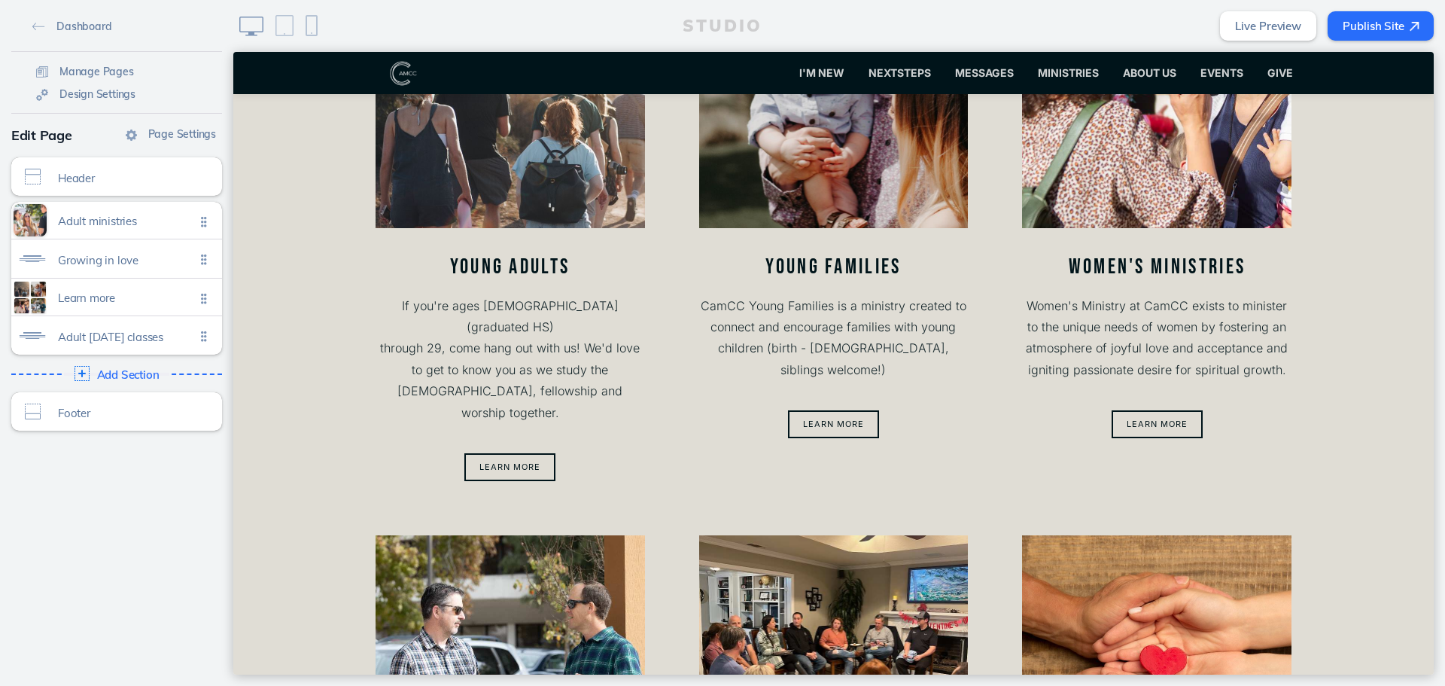
click at [812, 421] on div "Learn more" at bounding box center [833, 424] width 269 height 43
click at [828, 410] on button "Learn more" at bounding box center [833, 424] width 91 height 28
